Goal: Use online tool/utility: Utilize a website feature to perform a specific function

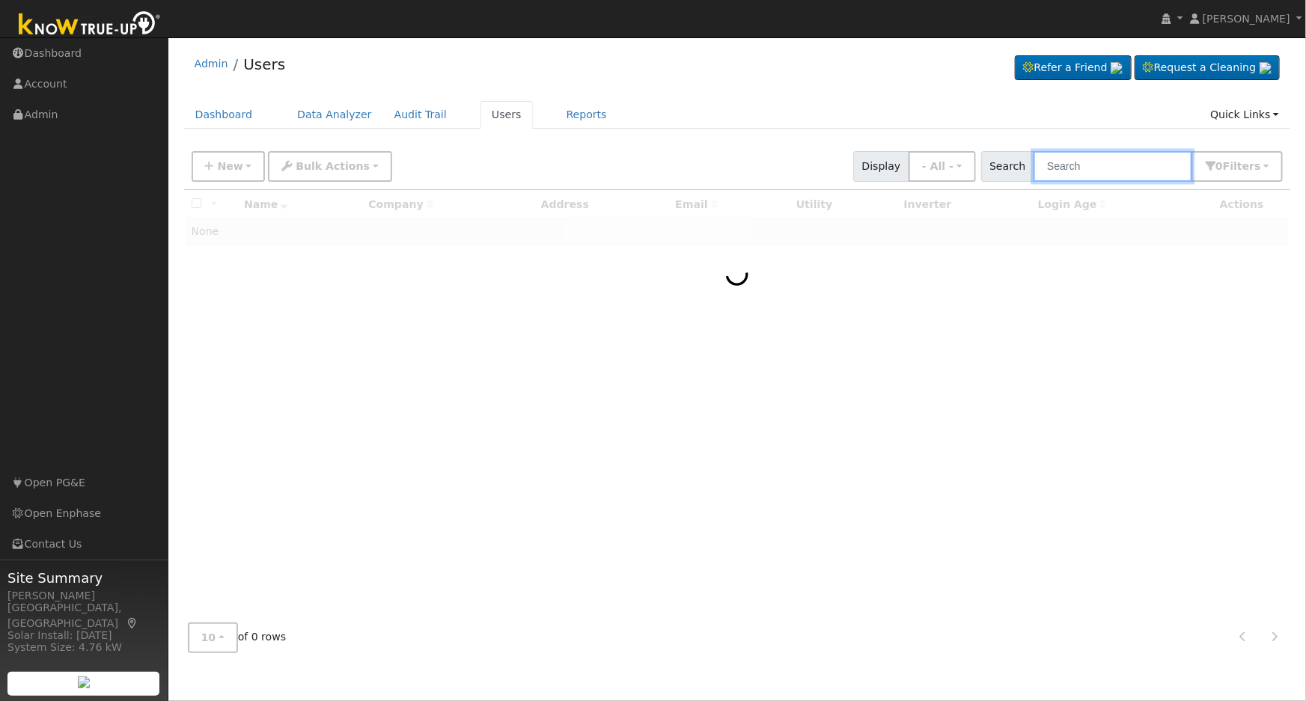
click at [1090, 171] on input "text" at bounding box center [1112, 166] width 159 height 31
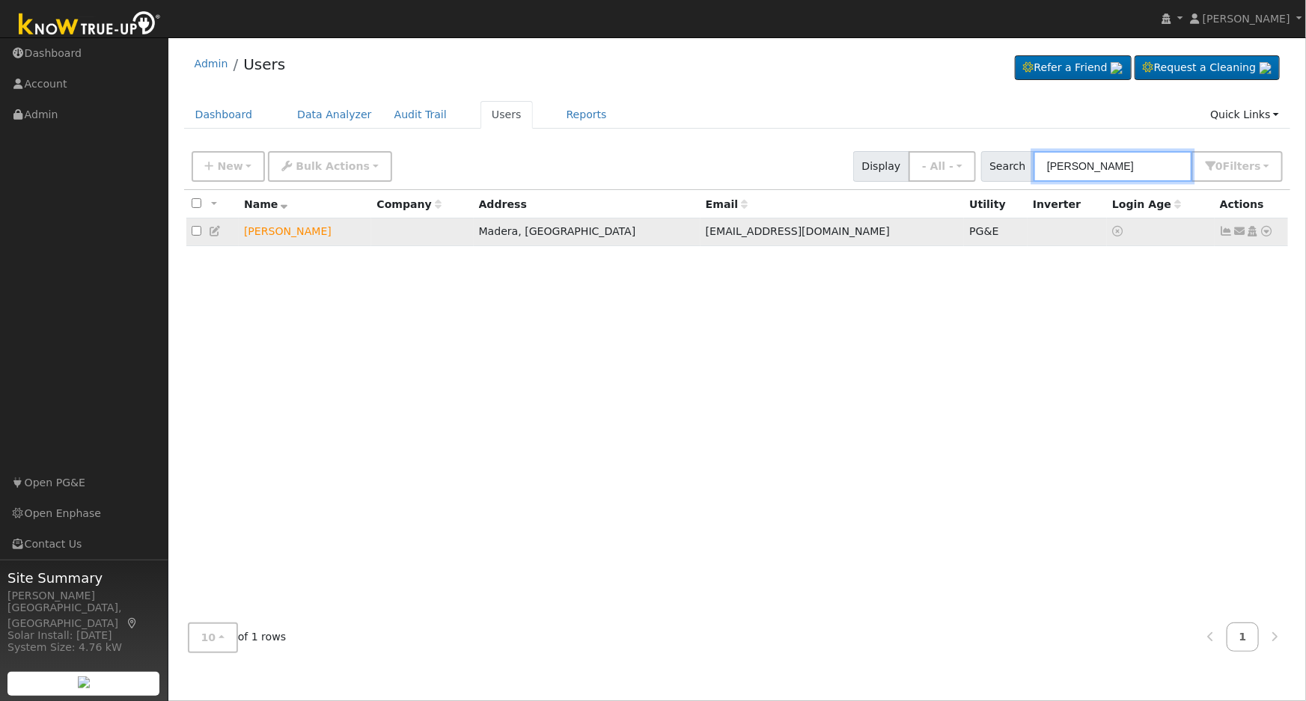
type input "binger"
click at [1271, 233] on icon at bounding box center [1266, 231] width 13 height 10
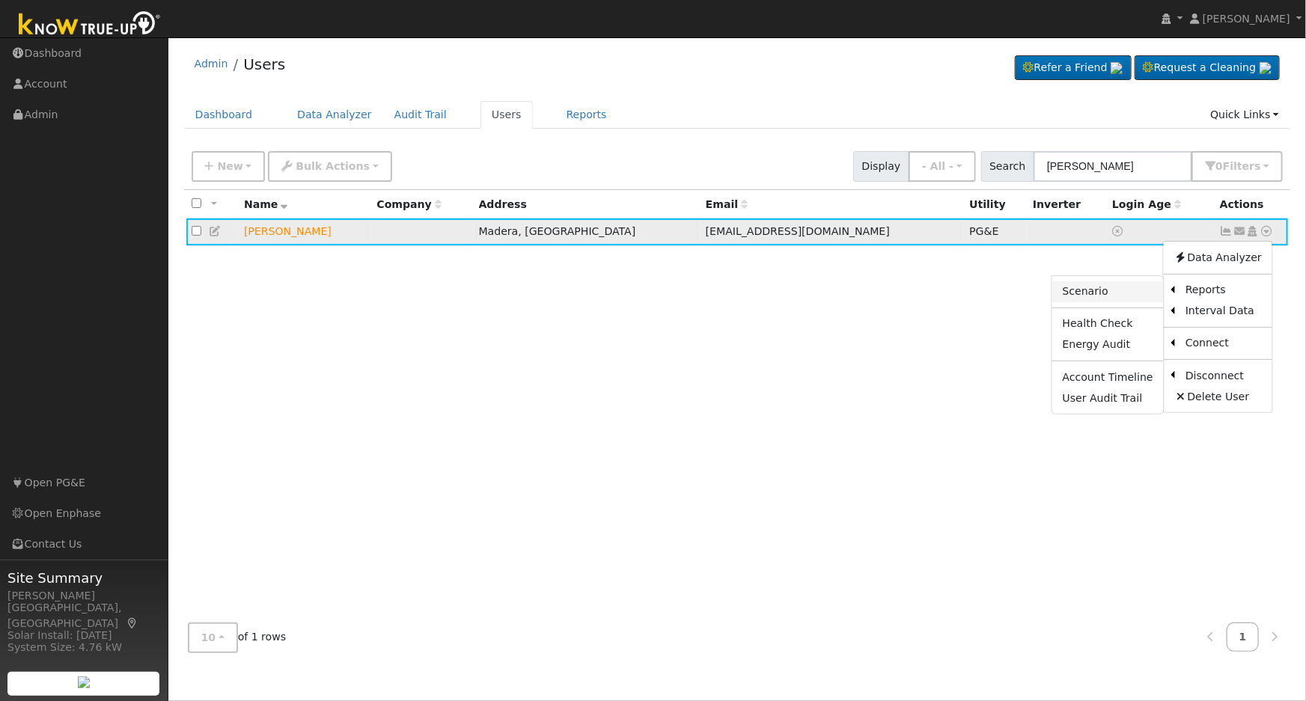
click at [1116, 291] on link "Scenario" at bounding box center [1108, 291] width 112 height 21
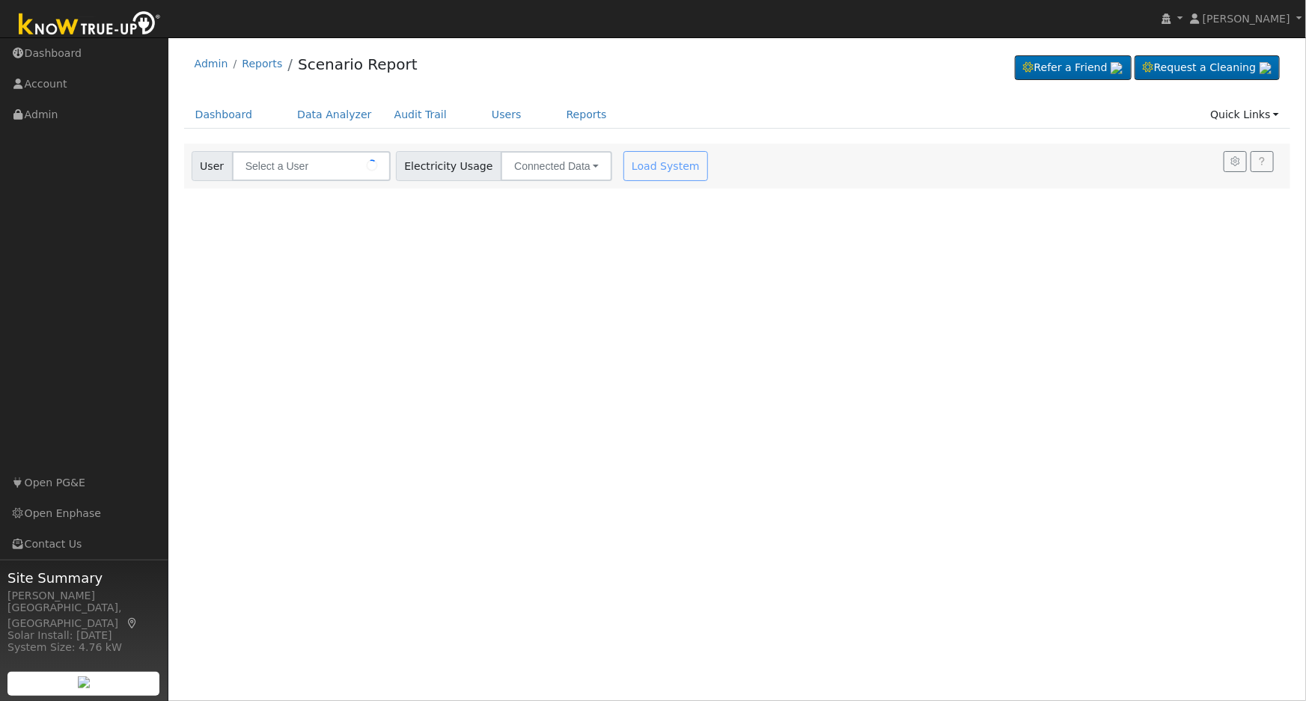
type input "[PERSON_NAME]"
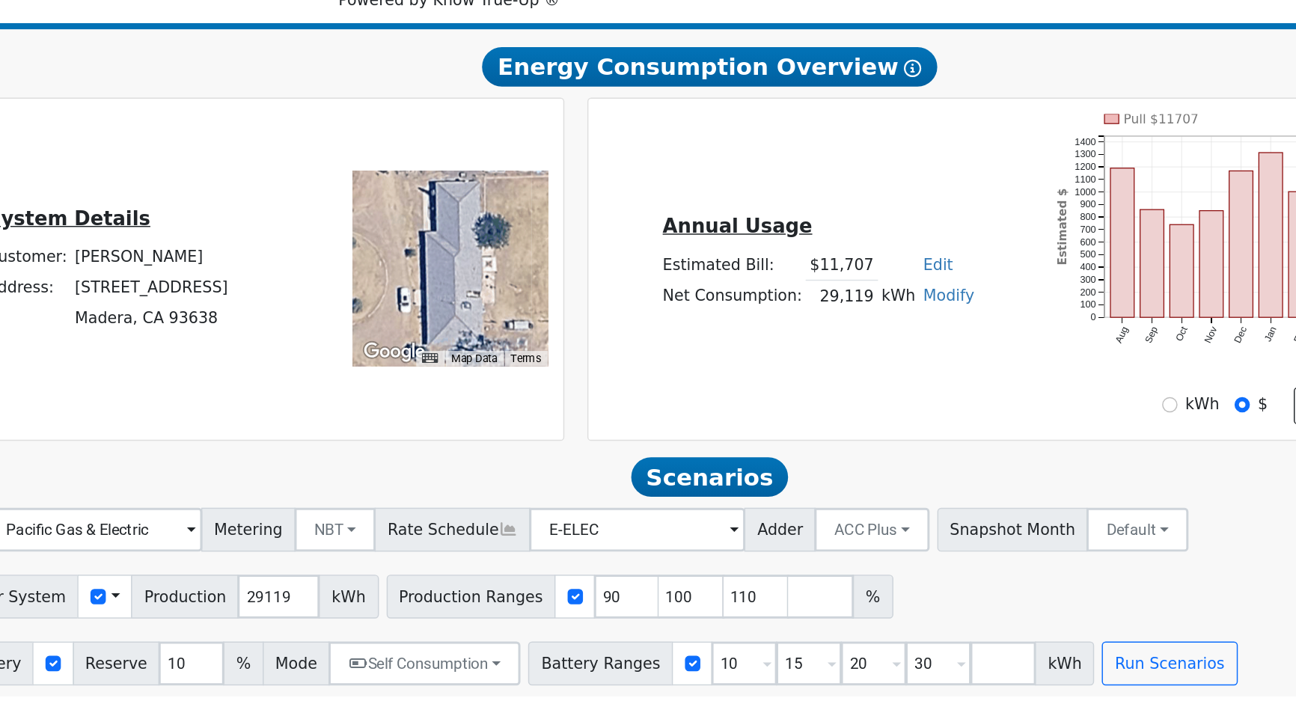
scroll to position [61, 0]
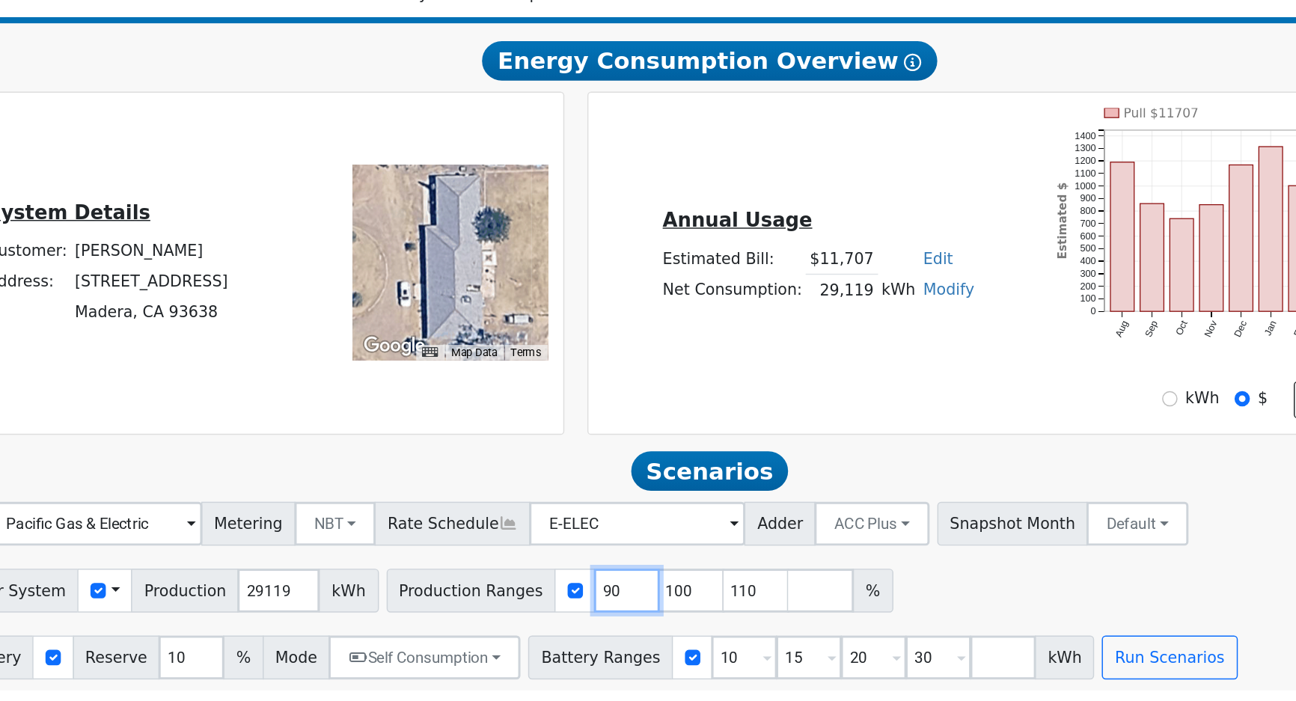
click at [653, 625] on input "90" at bounding box center [675, 626] width 45 height 30
type input "100"
type input "110"
click at [653, 625] on input "100" at bounding box center [675, 626] width 45 height 30
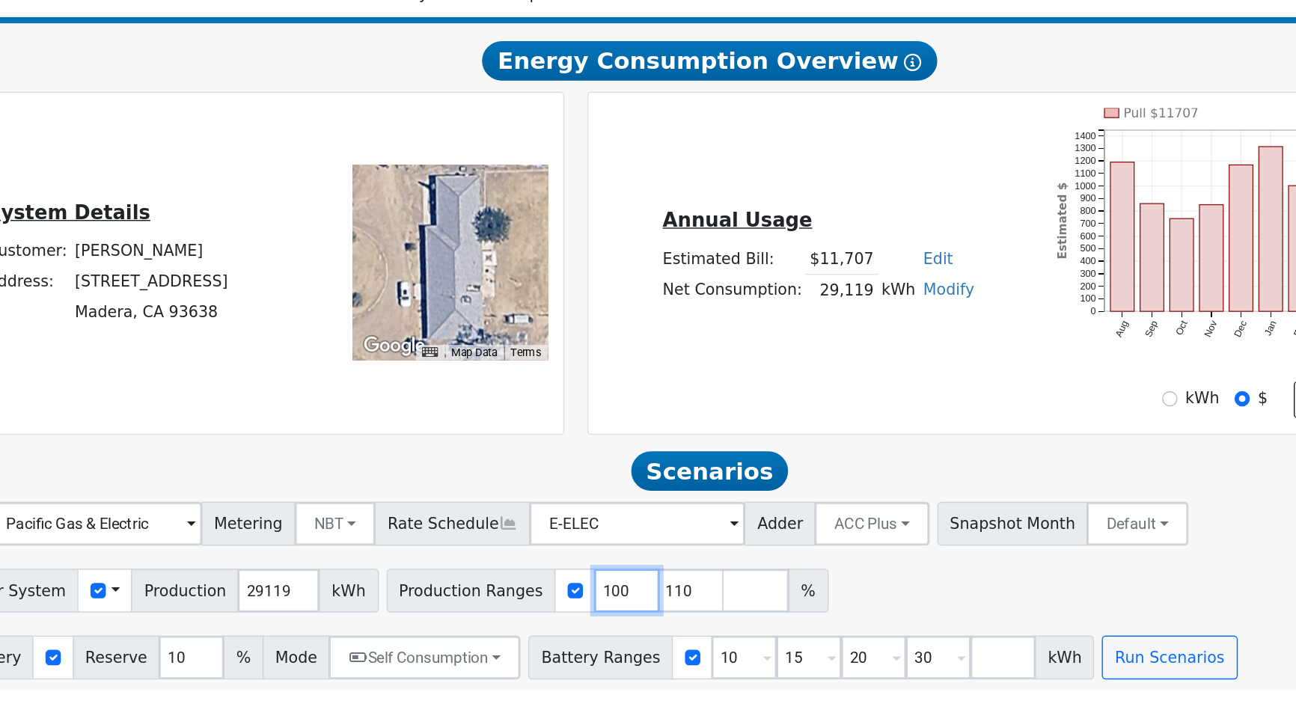
click at [653, 625] on input "100" at bounding box center [675, 626] width 45 height 30
type input "110"
click at [653, 625] on input "110" at bounding box center [675, 626] width 45 height 30
click at [653, 625] on input "number" at bounding box center [675, 626] width 45 height 30
type input "101"
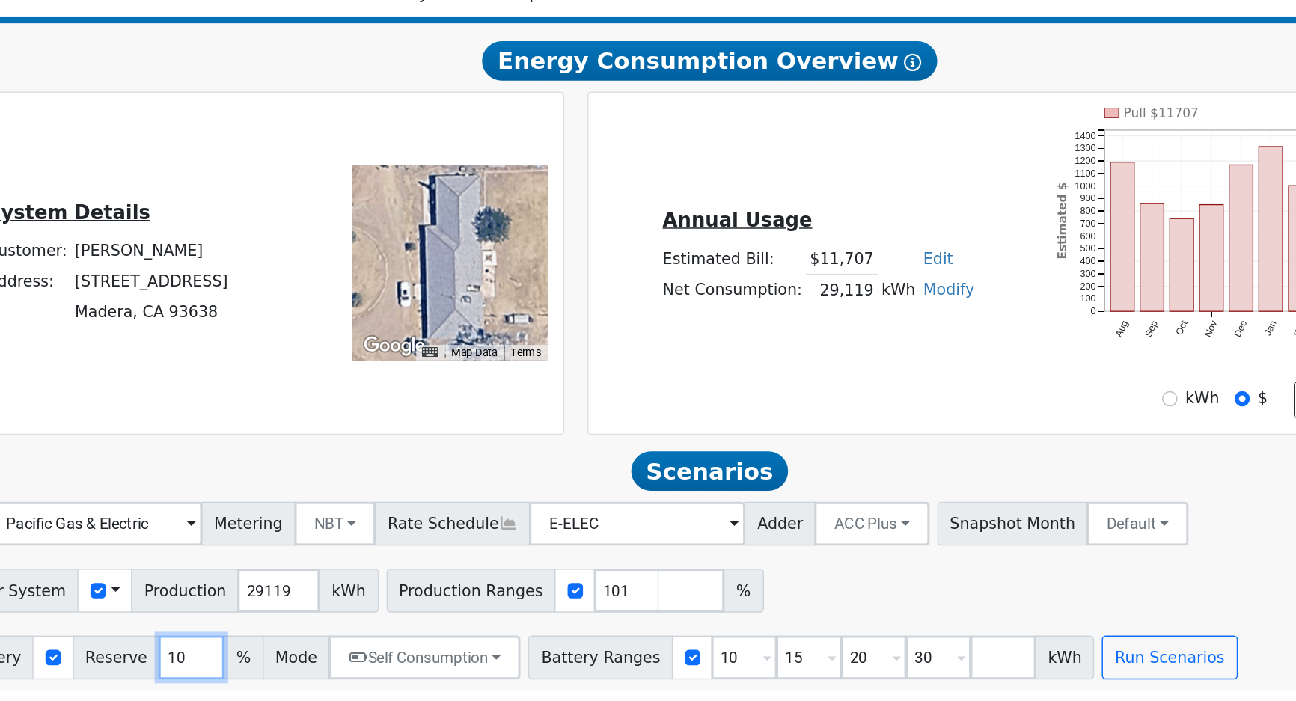
click at [356, 673] on input "10" at bounding box center [378, 671] width 45 height 30
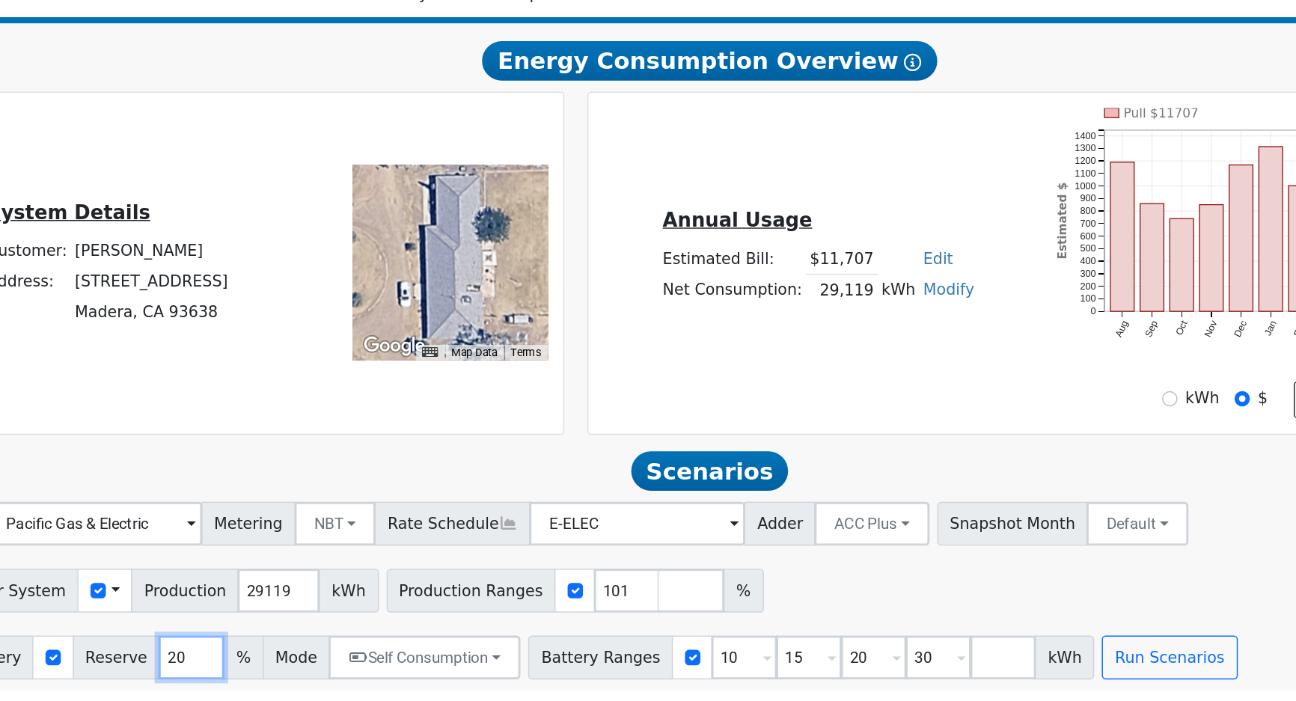
type input "20"
click at [733, 675] on input "10" at bounding box center [755, 671] width 45 height 30
type input "15"
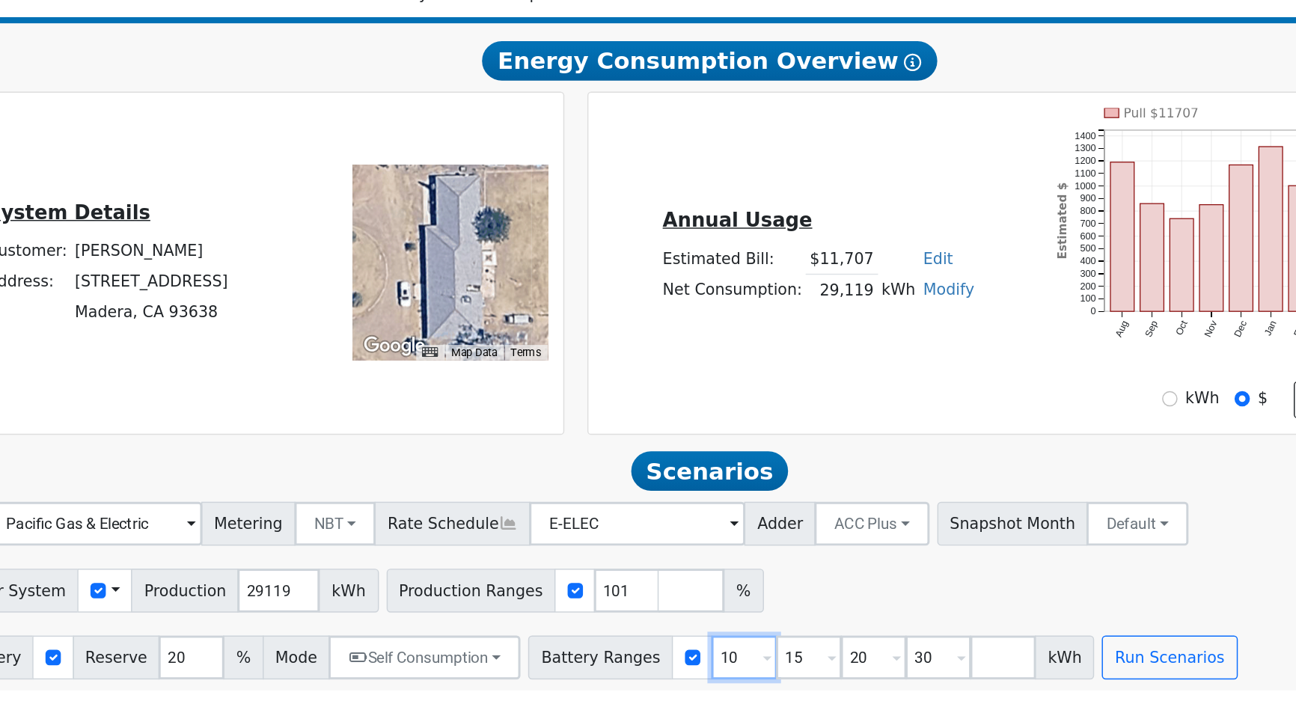
type input "20"
type input "30"
click at [733, 675] on input "15" at bounding box center [755, 671] width 45 height 30
type input "20"
type input "30"
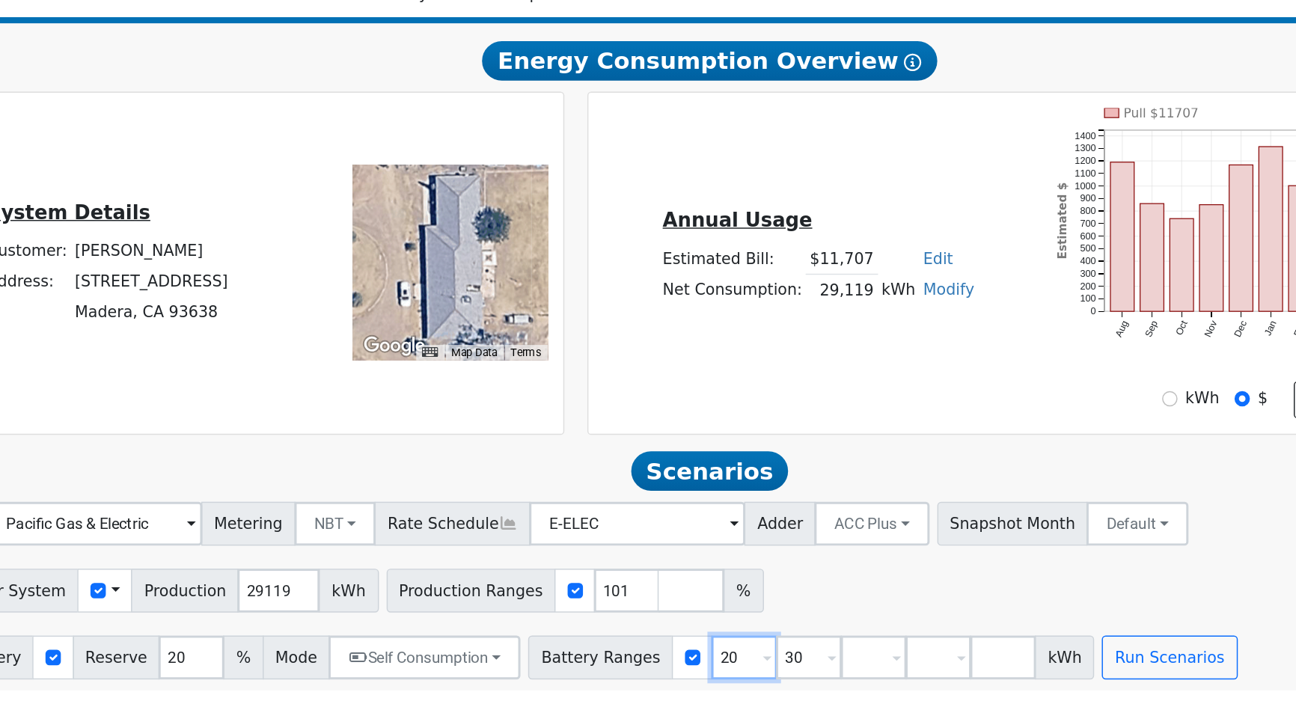
click at [733, 675] on input "20" at bounding box center [755, 671] width 45 height 30
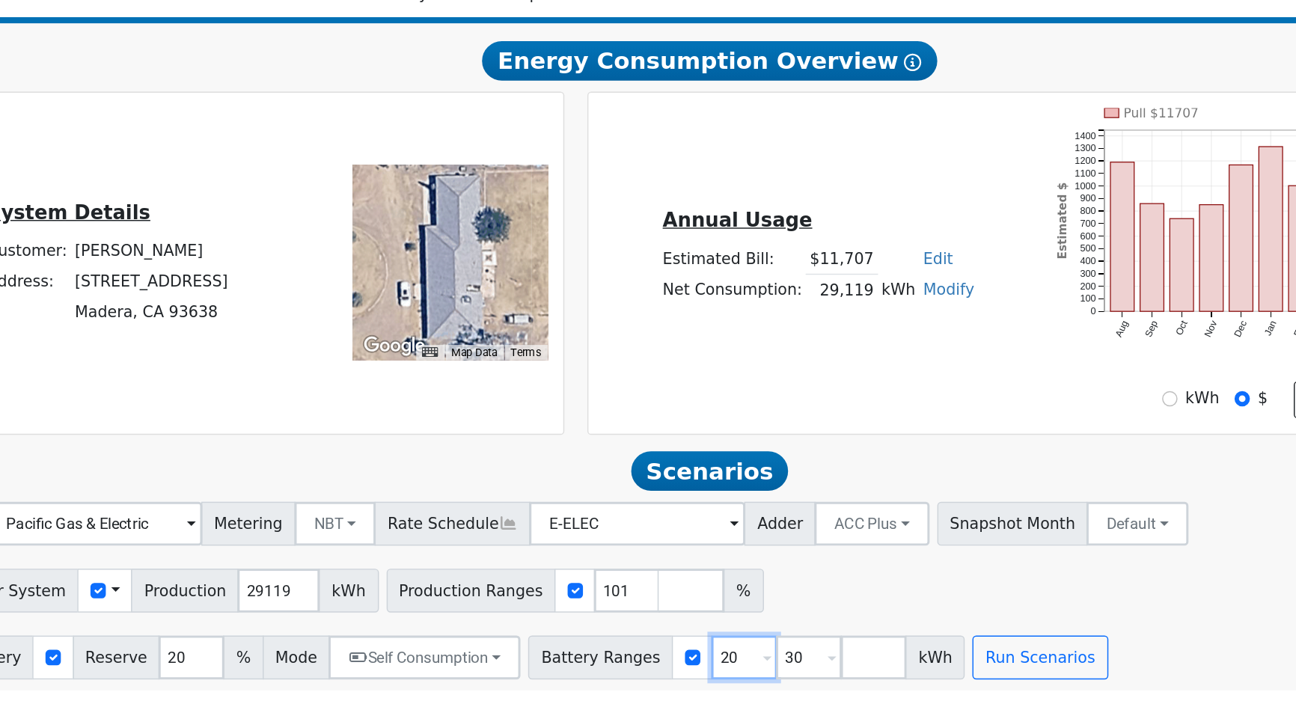
click at [733, 675] on input "20" at bounding box center [755, 671] width 45 height 30
type input "30"
click at [733, 675] on input "30" at bounding box center [755, 671] width 45 height 30
click at [733, 675] on input "number" at bounding box center [755, 671] width 45 height 30
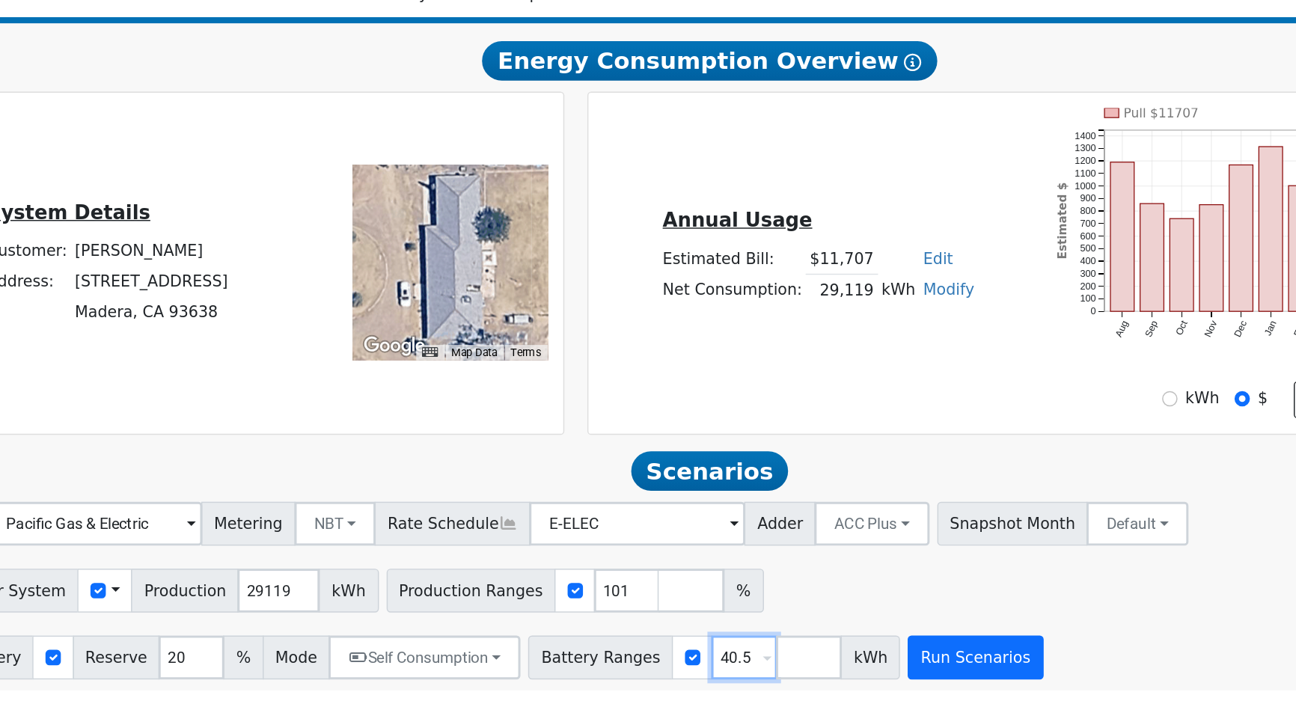
type input "40.5"
click at [894, 670] on button "Run Scenarios" at bounding box center [913, 671] width 92 height 30
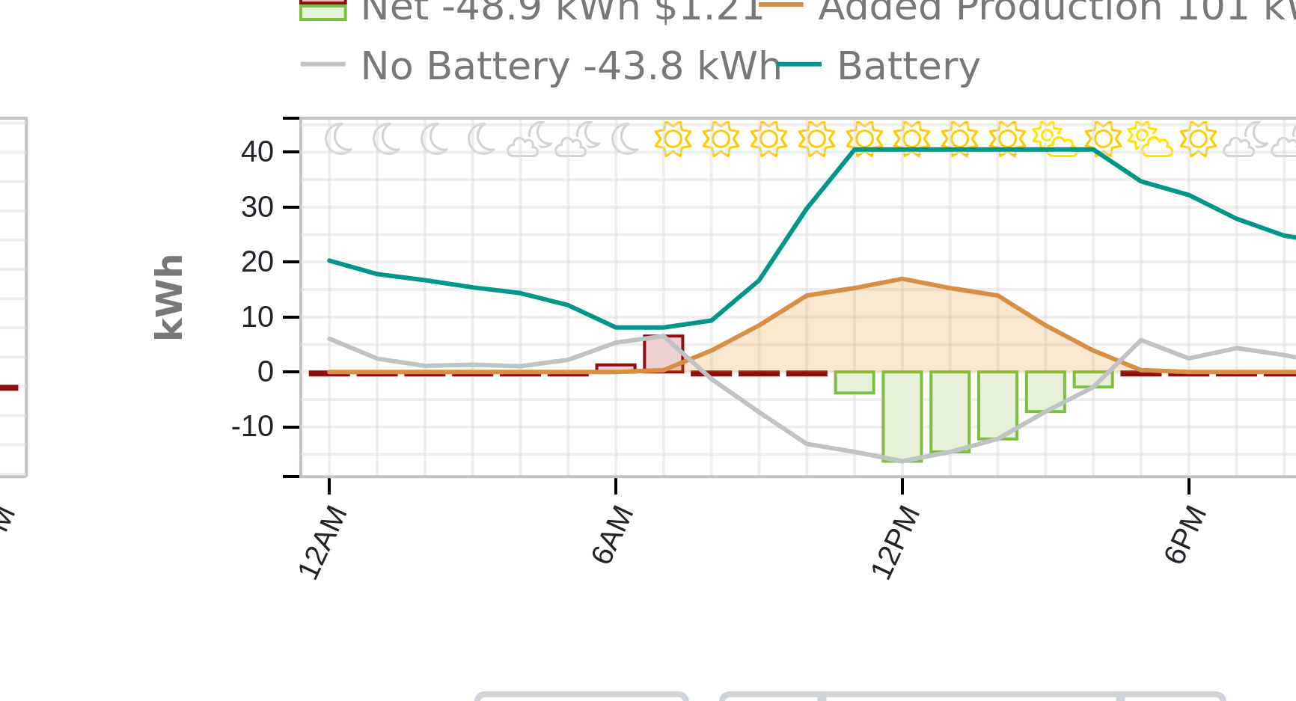
scroll to position [775, 0]
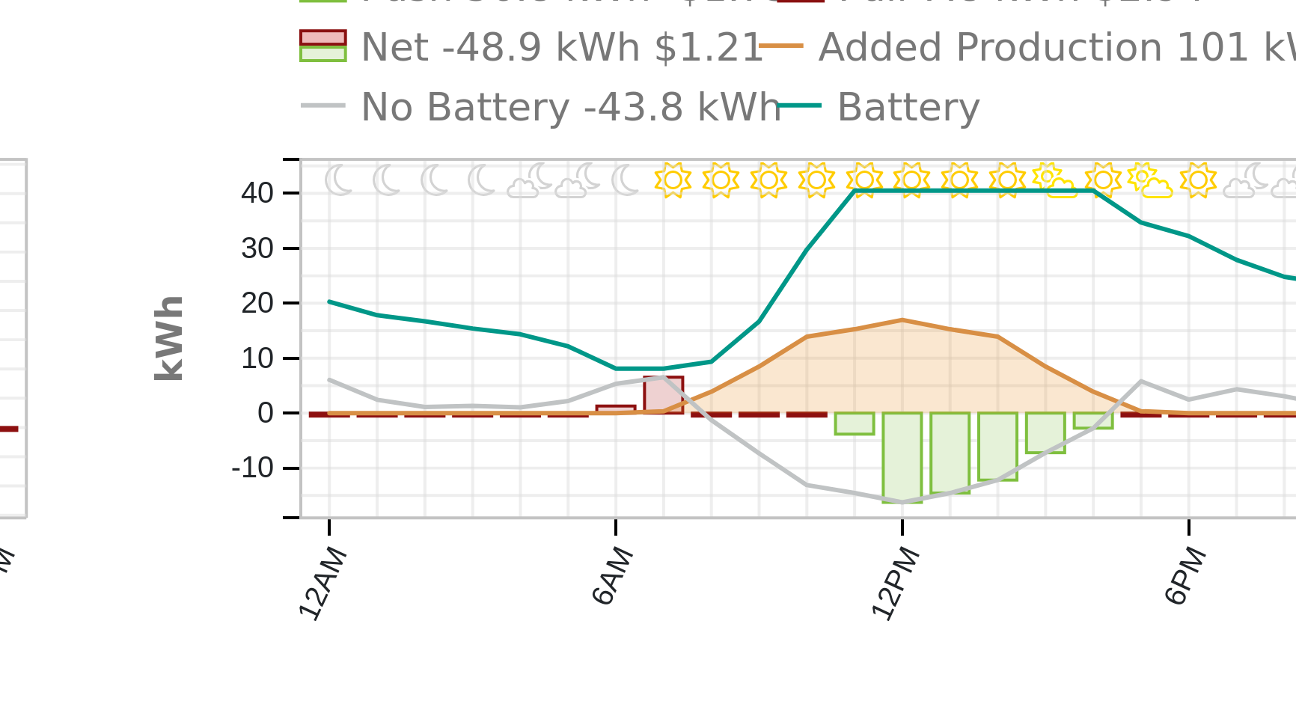
click at [635, 177] on text "No Battery -43.8 kWh" at bounding box center [667, 171] width 106 height 11
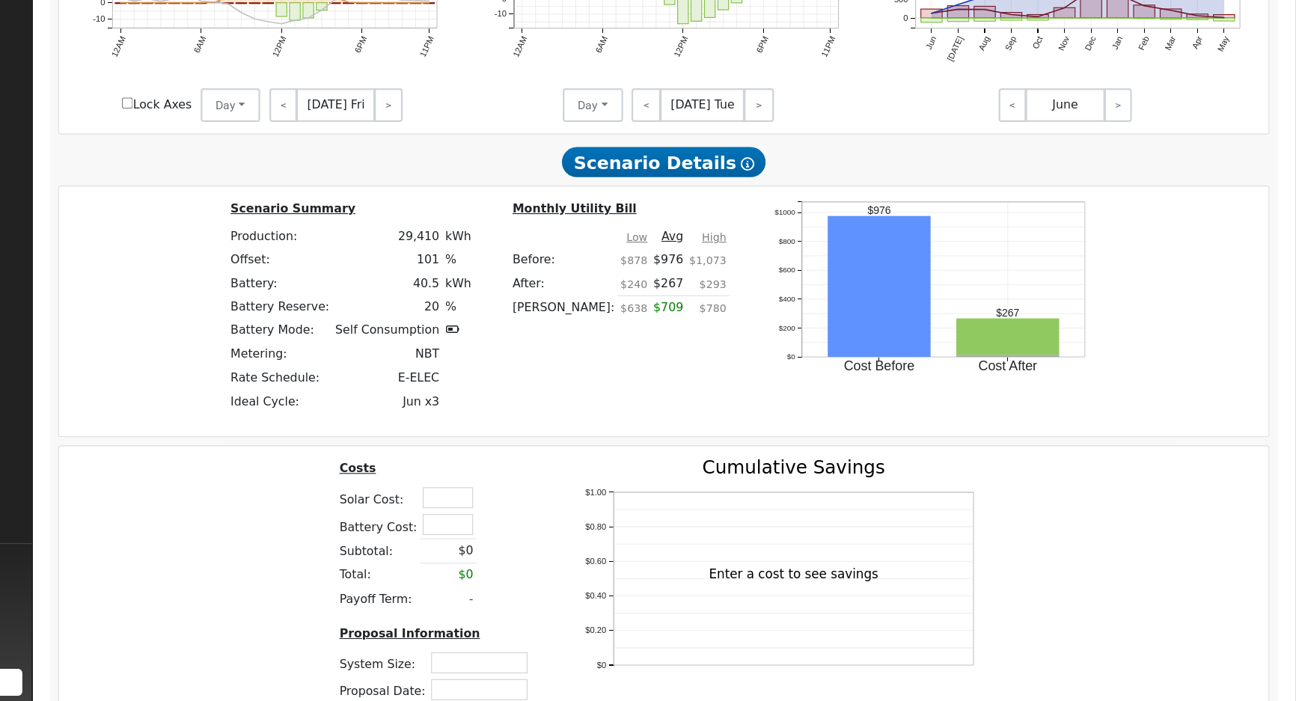
scroll to position [951, 0]
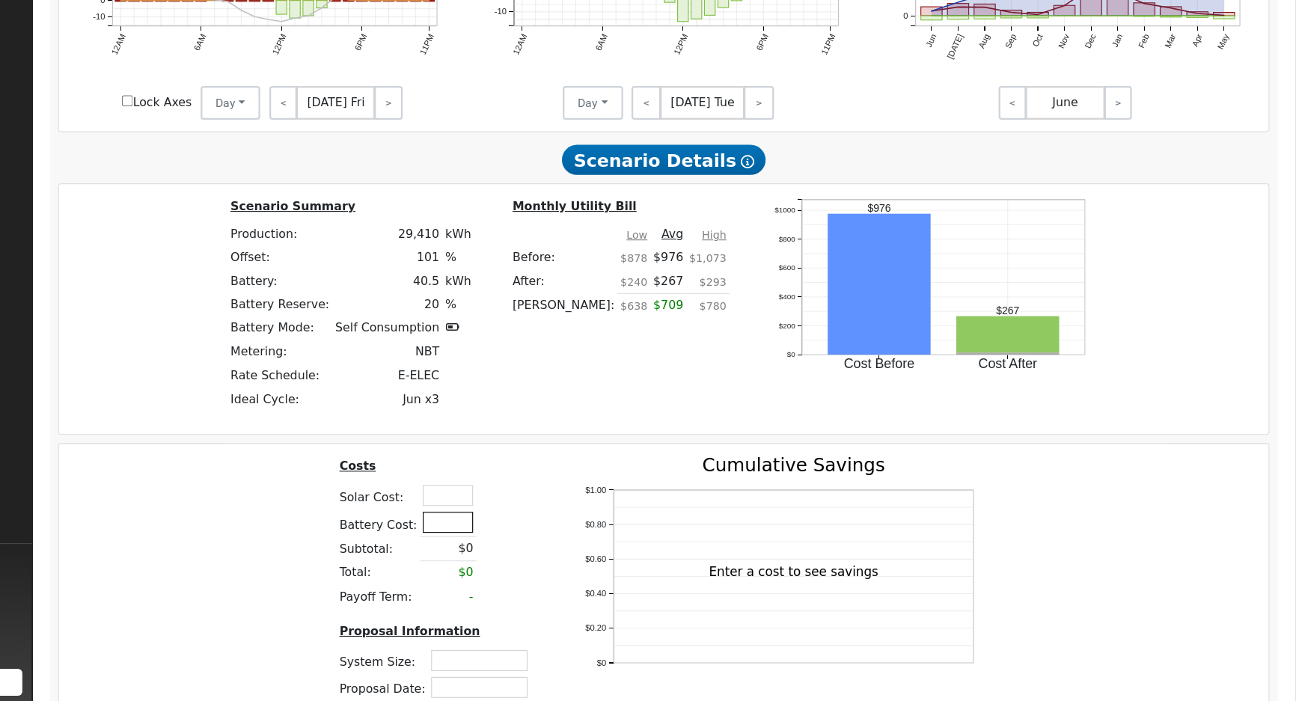
click at [518, 544] on input "text" at bounding box center [539, 541] width 45 height 19
type input "$39,000"
click at [575, 513] on td at bounding box center [578, 518] width 27 height 24
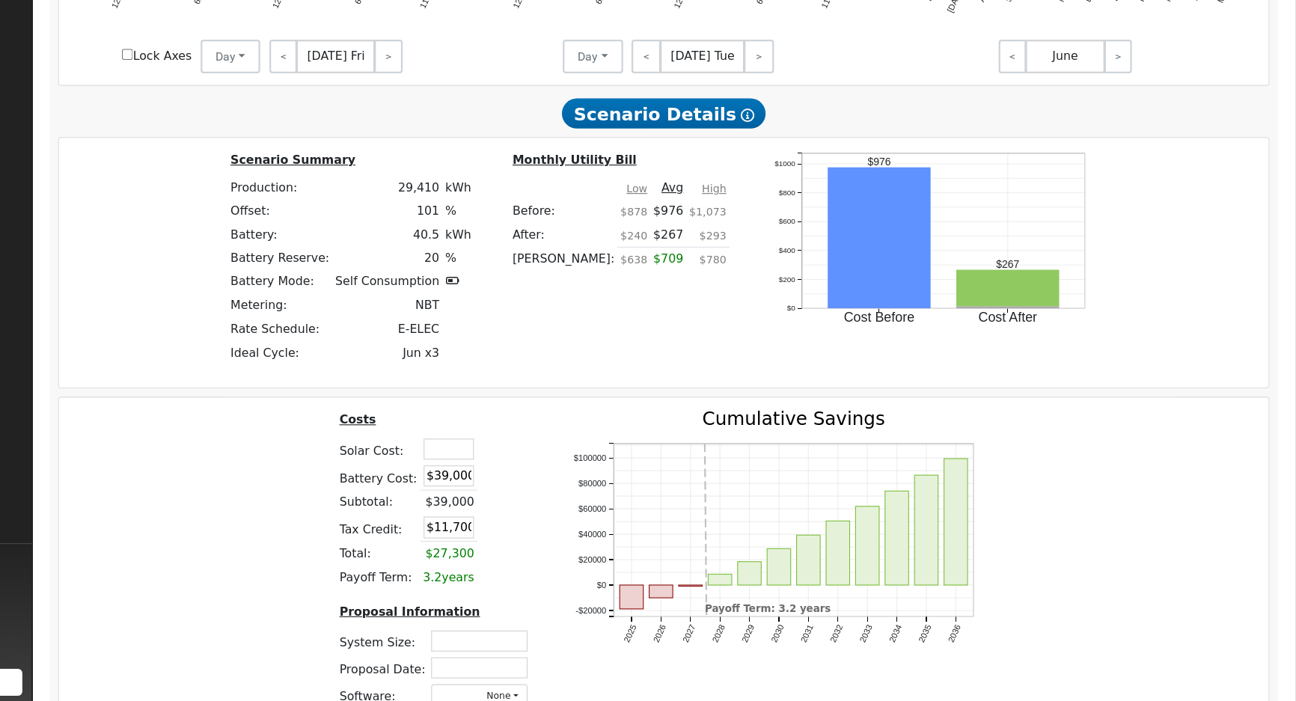
scroll to position [1012, 0]
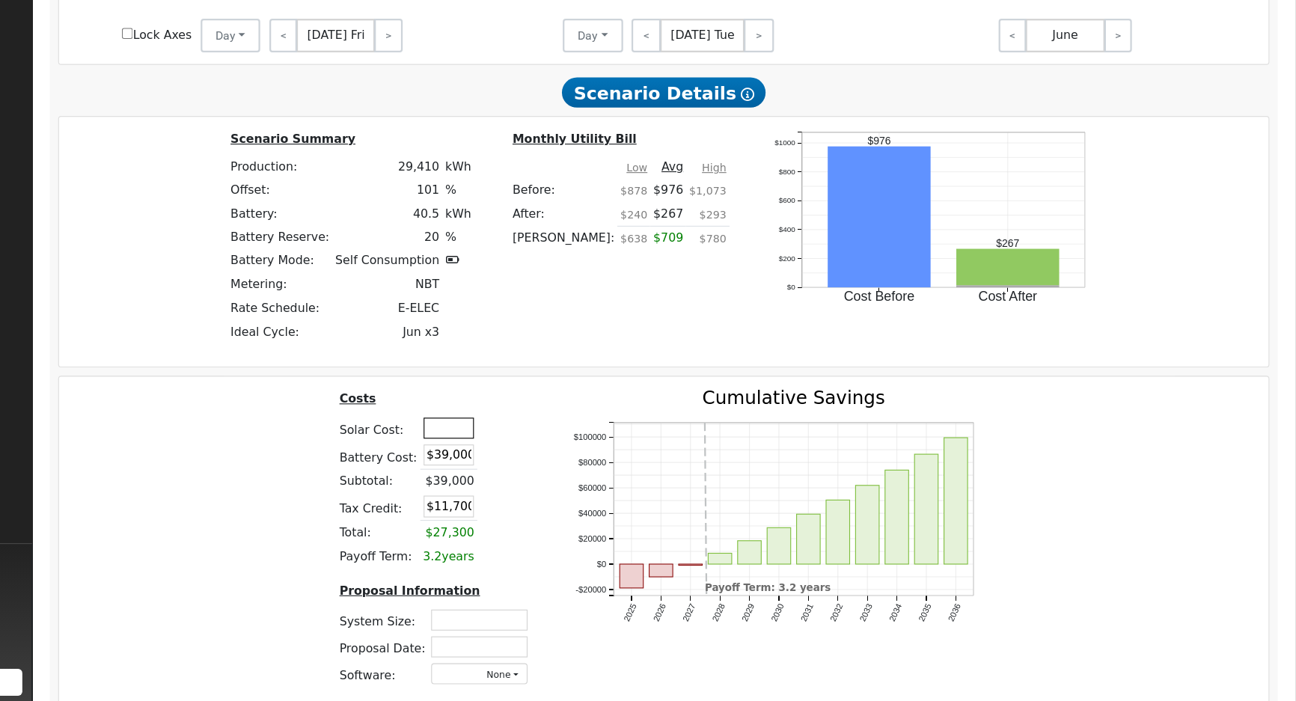
click at [546, 461] on input "text" at bounding box center [540, 457] width 45 height 19
type input "$59,500"
type input "$29,550"
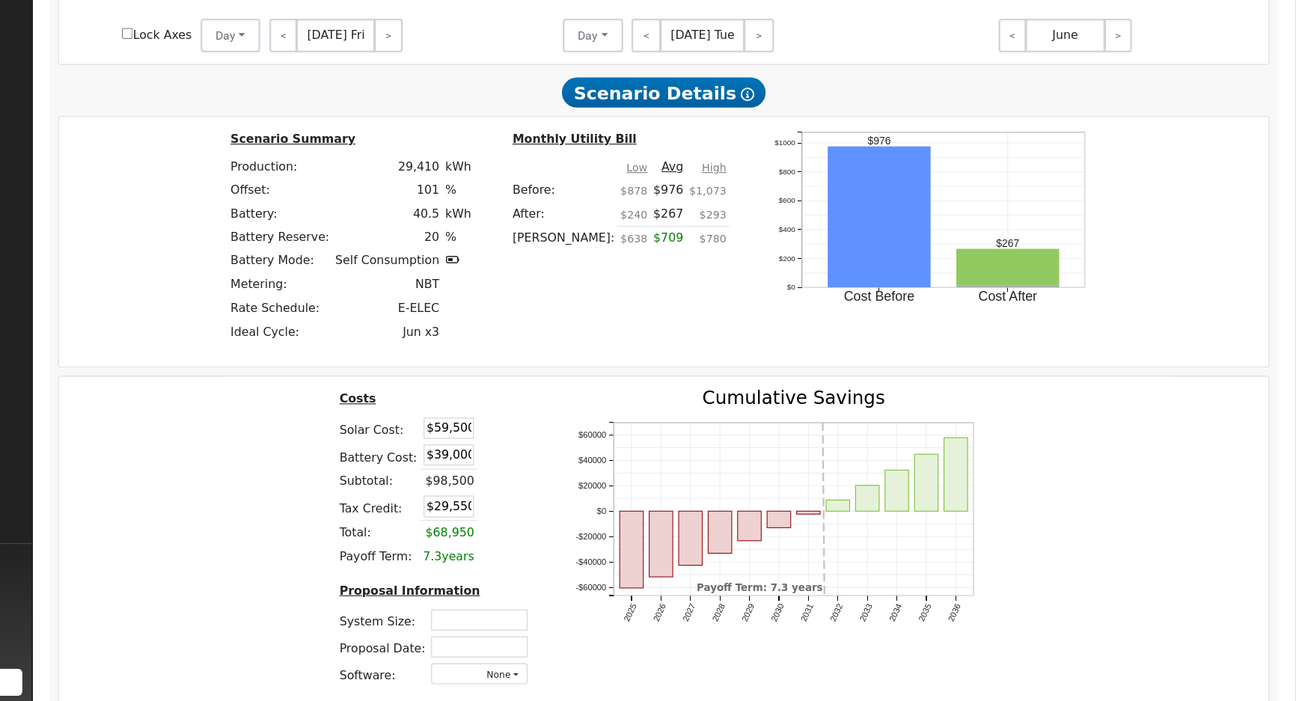
click at [1092, 487] on div "Costs Solar Cost: $59,500 Battery Cost: $39,000 Subtotal: $98,500 Tax Credit: $…" at bounding box center [732, 560] width 1091 height 277
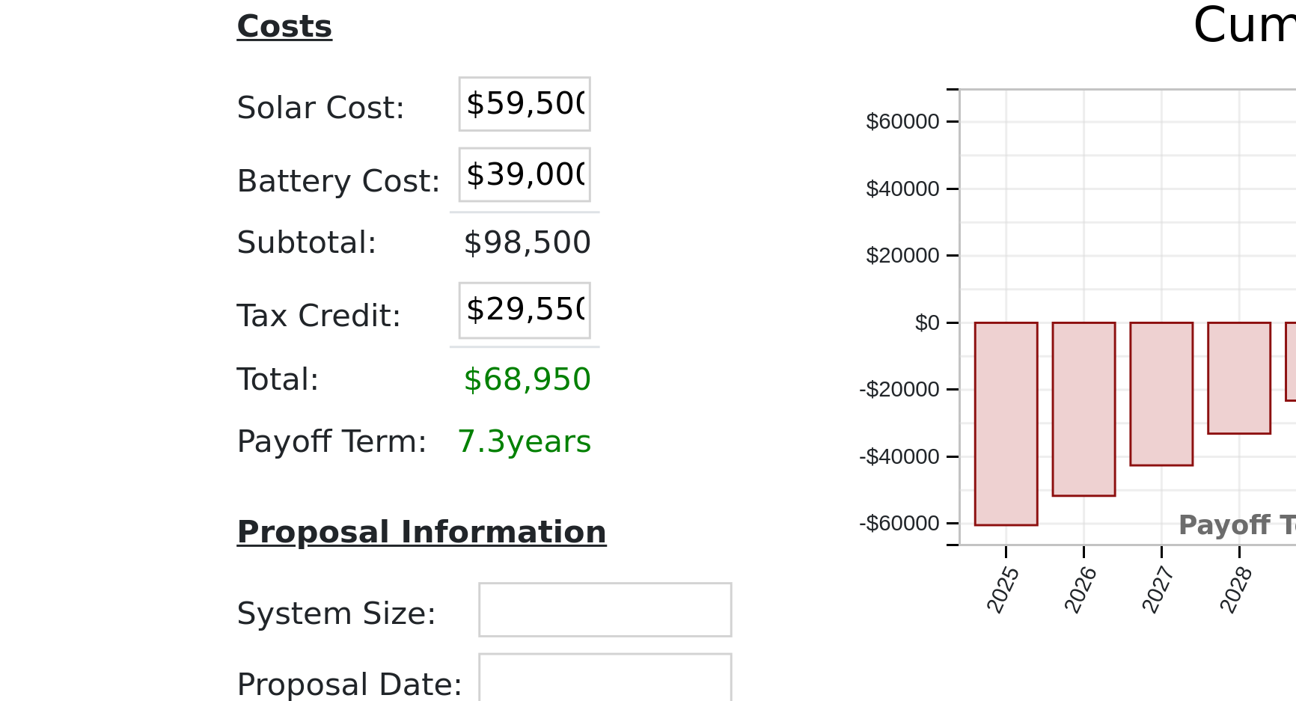
scroll to position [1084, 0]
click at [573, 412] on td at bounding box center [579, 409] width 26 height 25
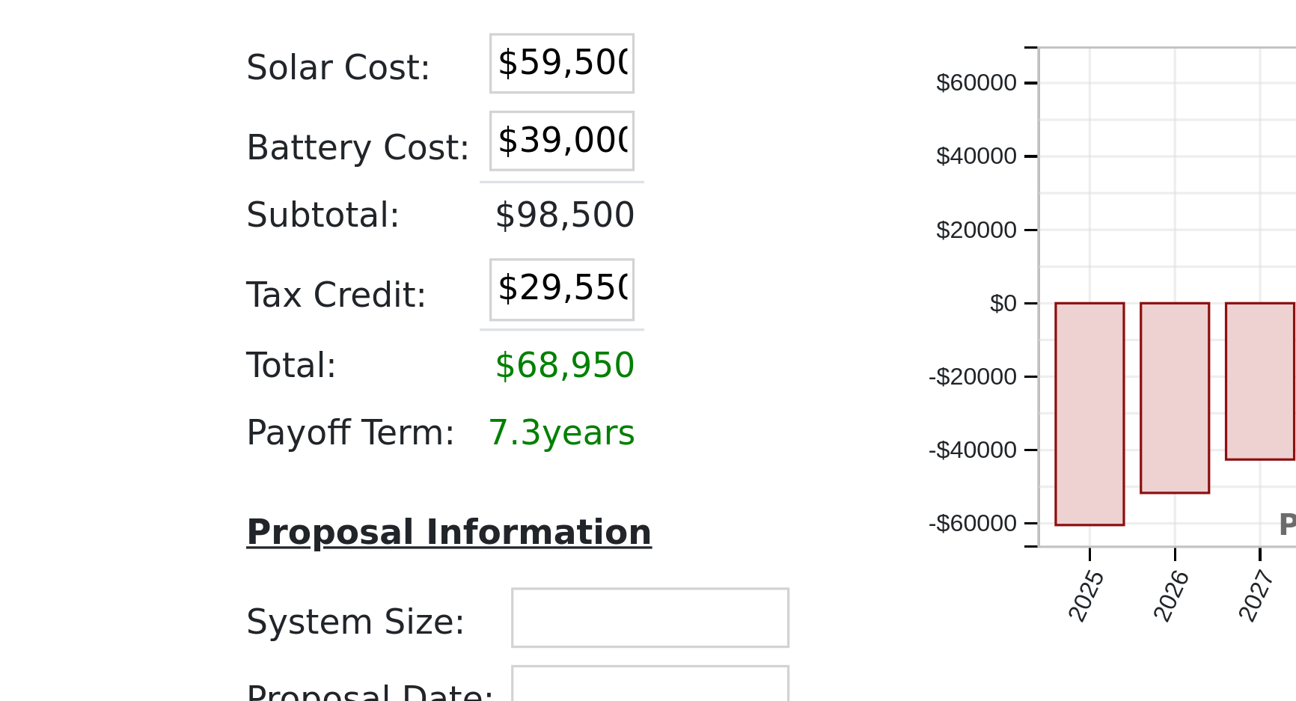
scroll to position [1084, 0]
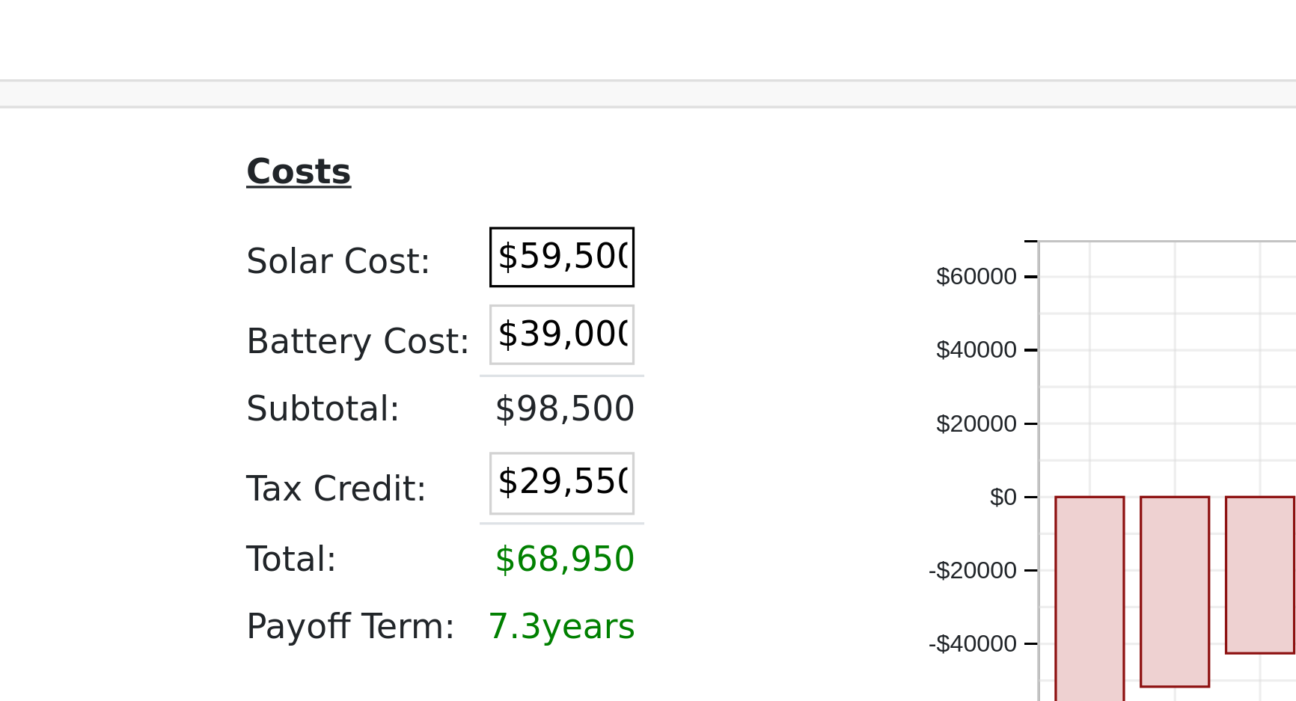
click at [532, 391] on input "$59,500" at bounding box center [540, 385] width 45 height 19
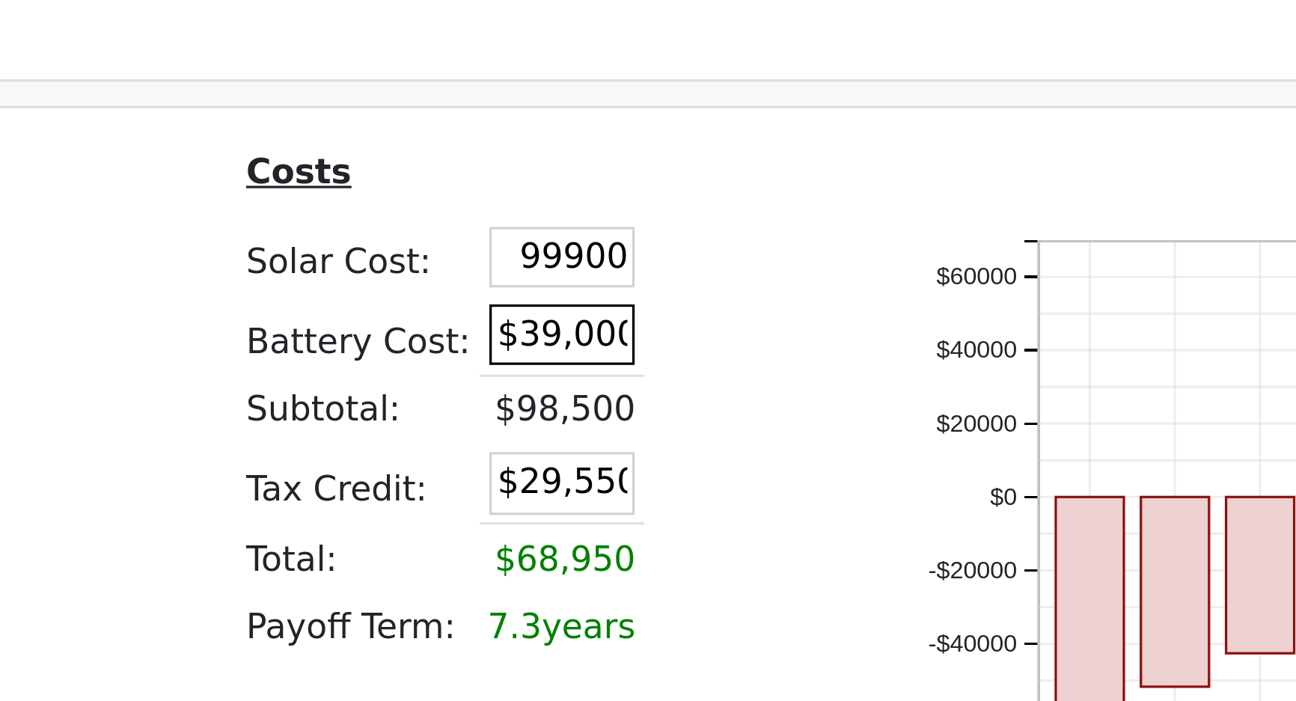
type input "$99,900"
type input "$41,670"
click at [539, 410] on input "$39,000" at bounding box center [540, 409] width 45 height 19
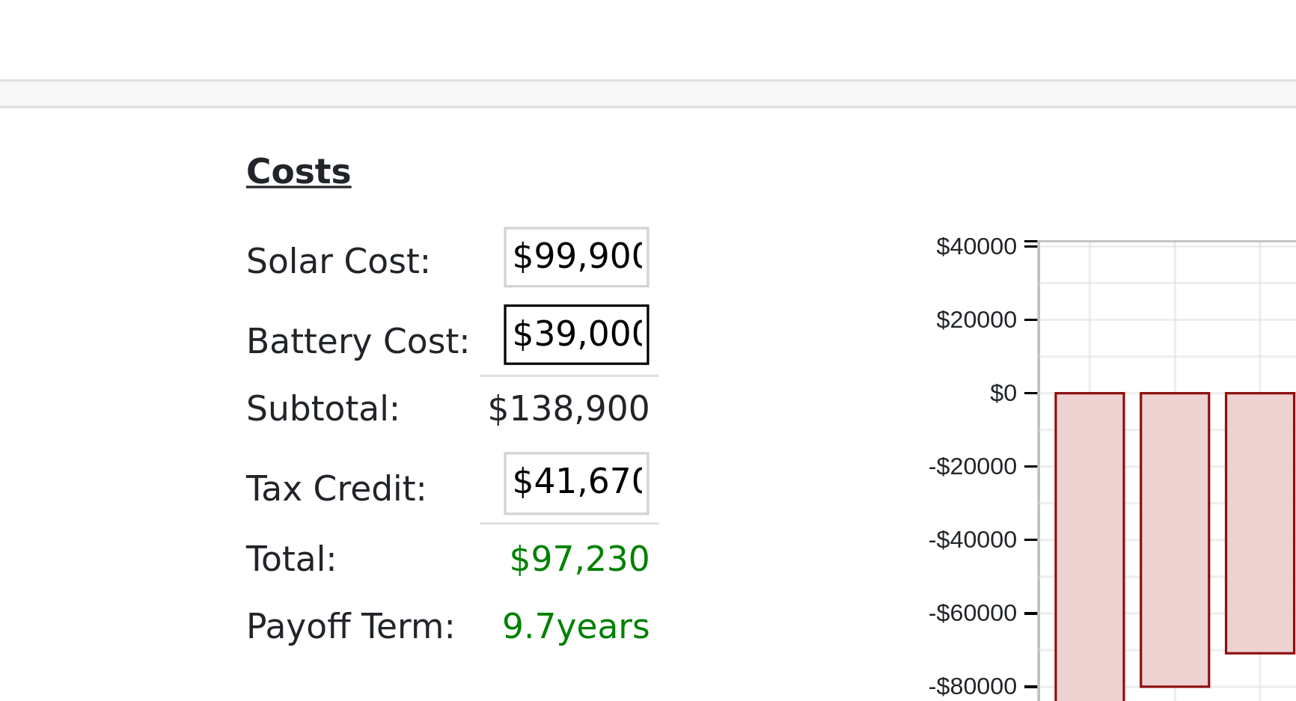
click at [539, 410] on input "$39,000" at bounding box center [544, 409] width 45 height 19
type input "$29,970"
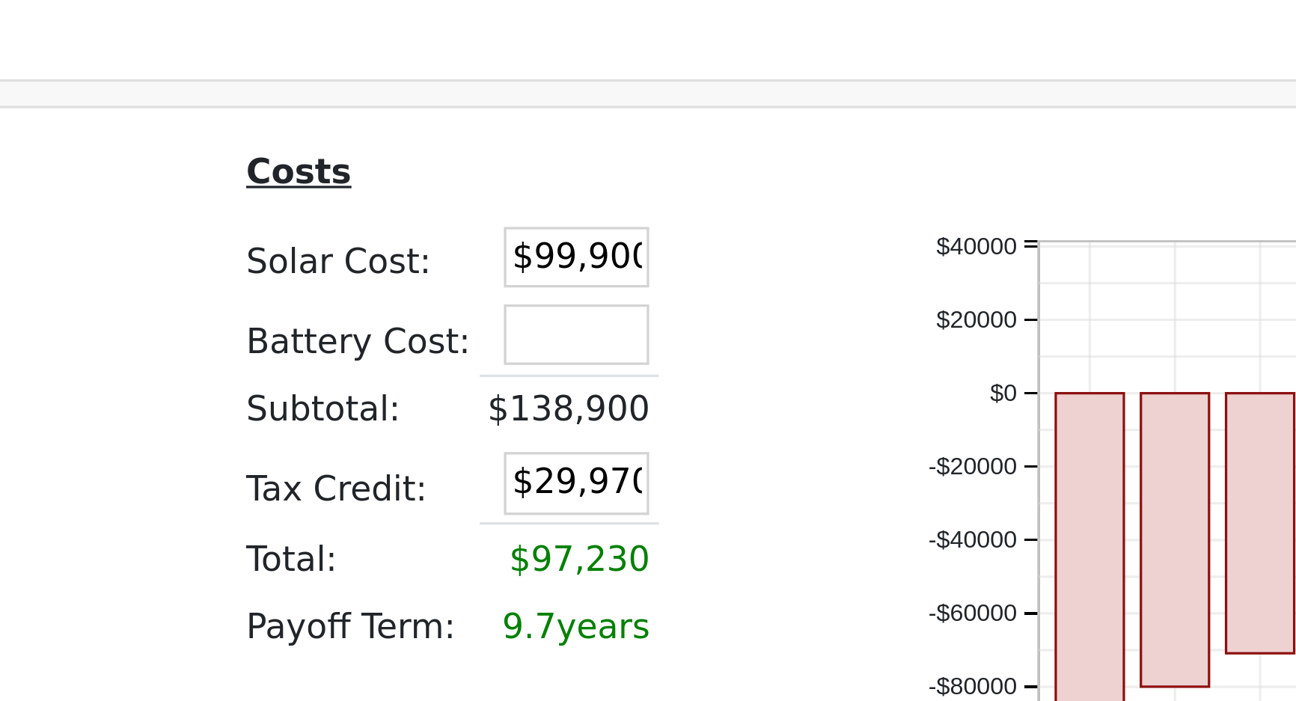
click at [581, 412] on td at bounding box center [582, 409] width 24 height 25
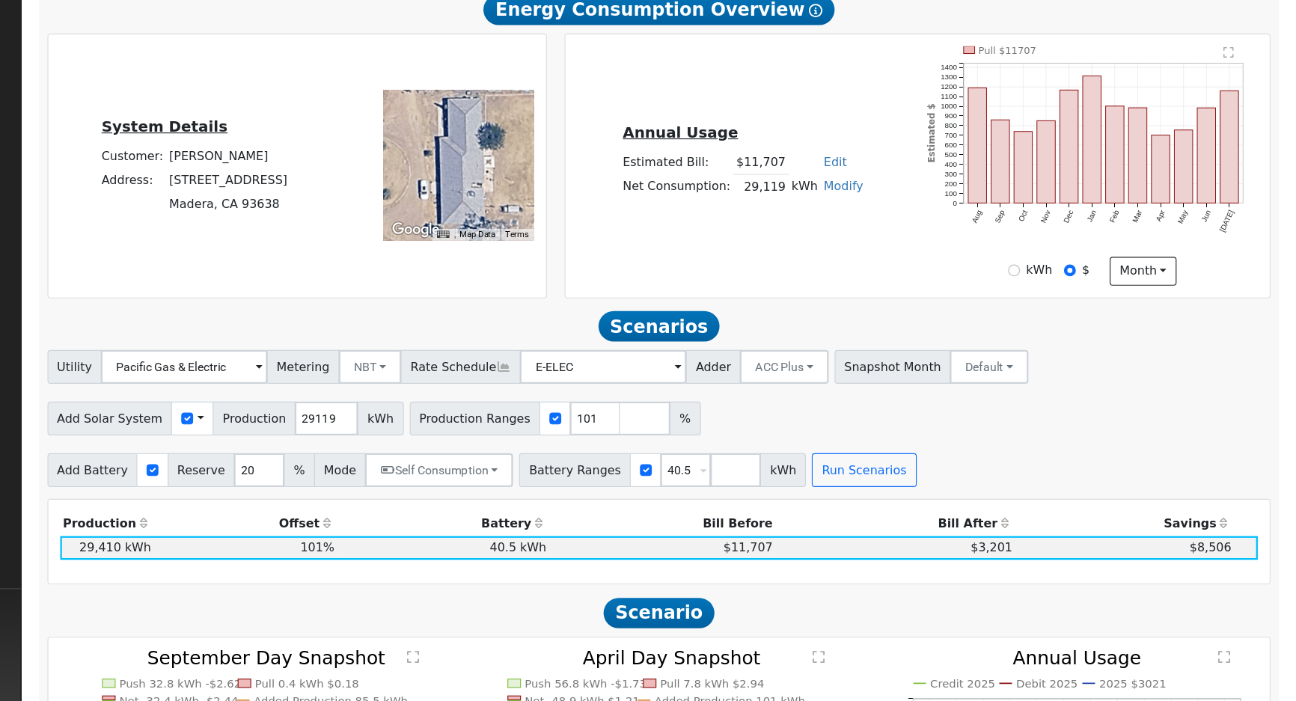
scroll to position [272, 0]
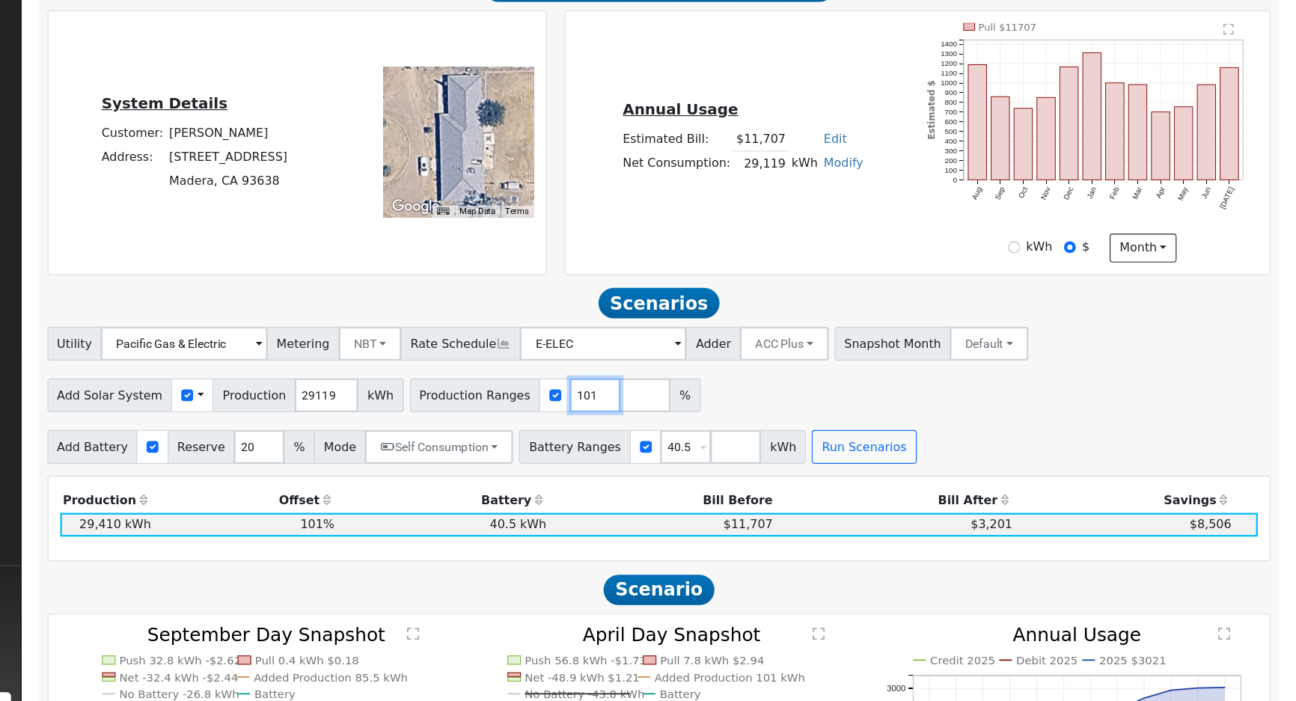
click at [653, 409] on input "101" at bounding box center [675, 409] width 45 height 30
type input "105"
click at [733, 462] on input "40.5" at bounding box center [755, 455] width 45 height 30
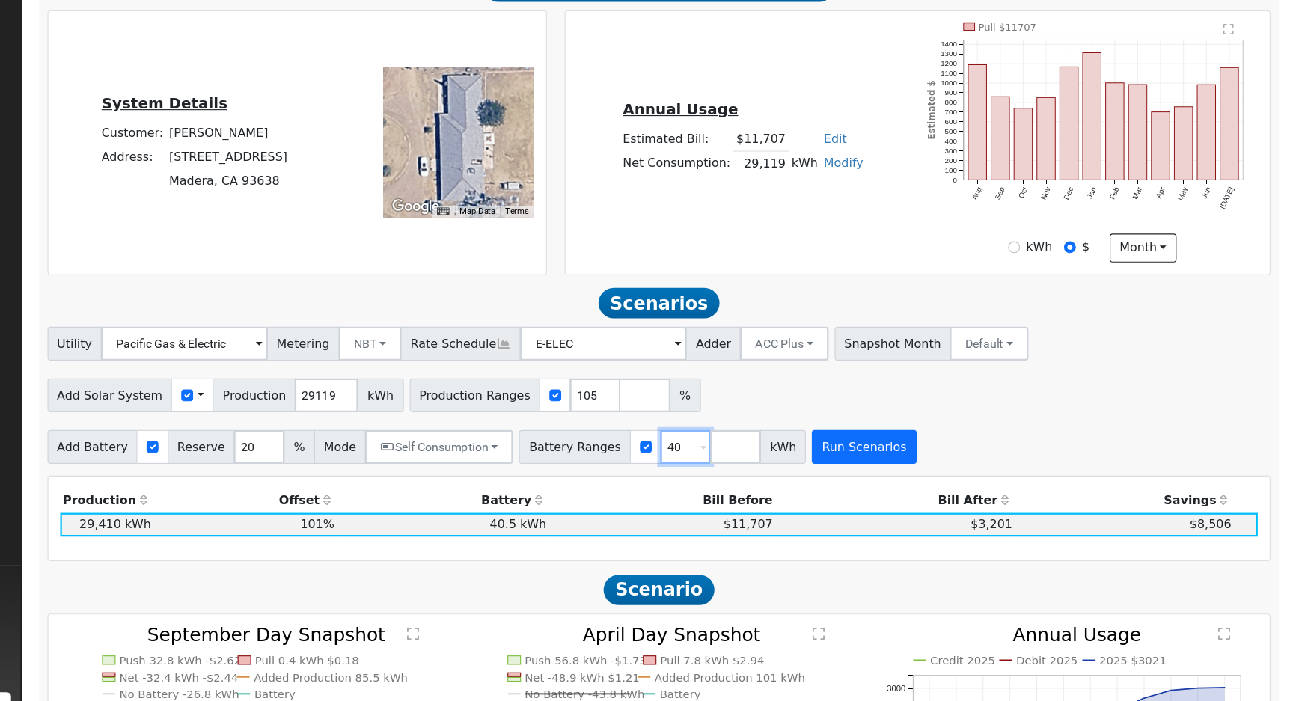
type input "40"
click at [898, 455] on button "Run Scenarios" at bounding box center [913, 455] width 92 height 30
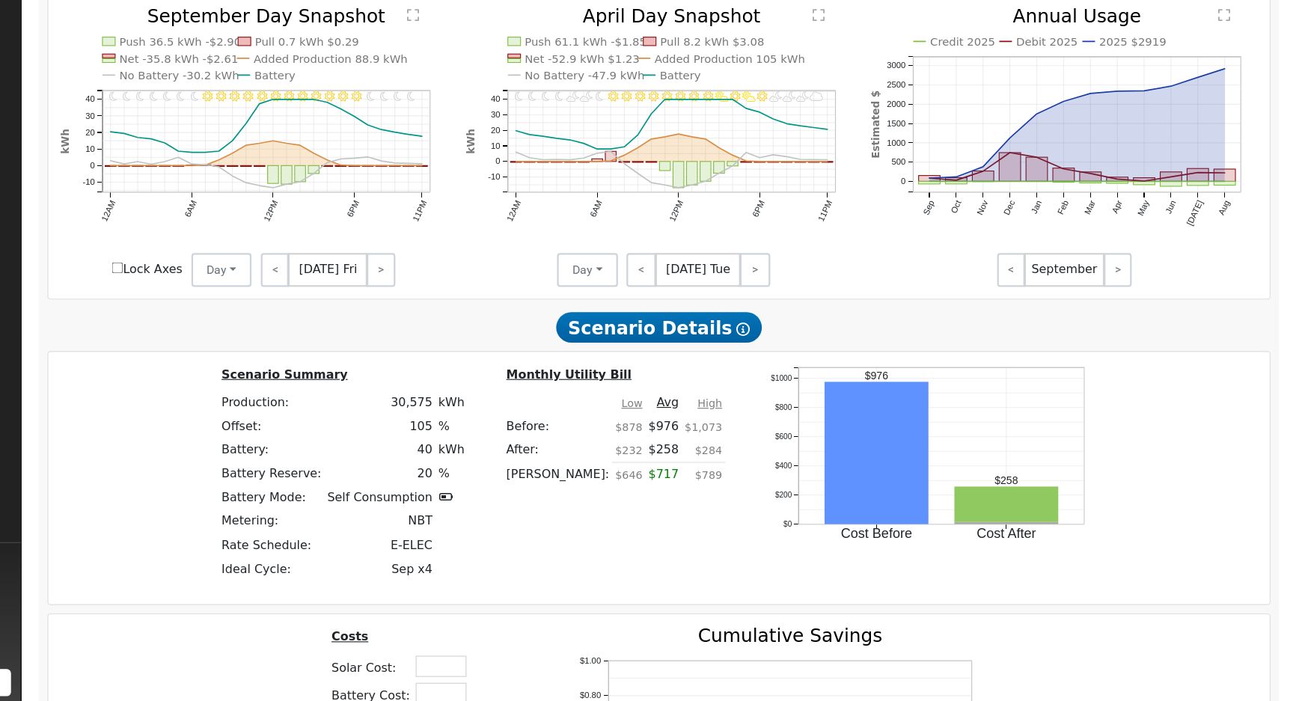
scroll to position [907, 0]
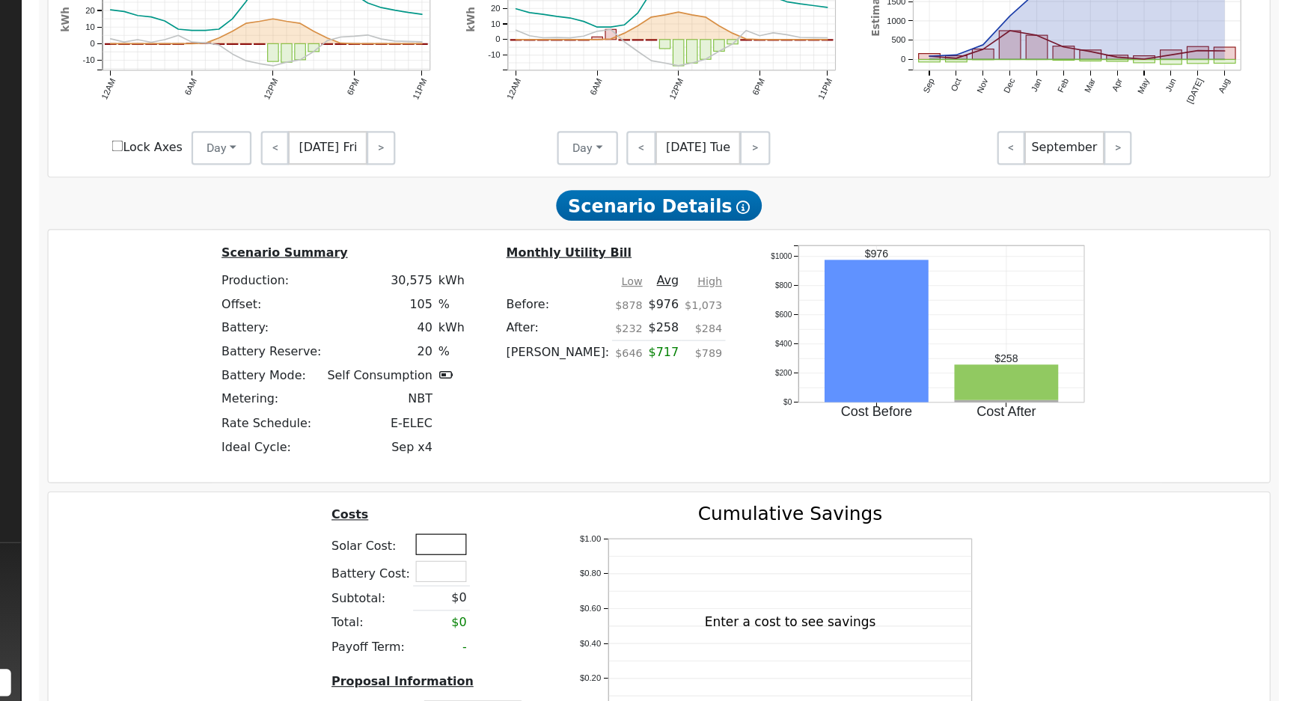
click at [523, 566] on input "text" at bounding box center [539, 561] width 45 height 19
click at [409, 556] on div "Costs Solar Cost: 99800 Battery Cost: Subtotal: $0 Total: $0 Payoff Term: - Pro…" at bounding box center [732, 653] width 1091 height 253
type input "$99,800"
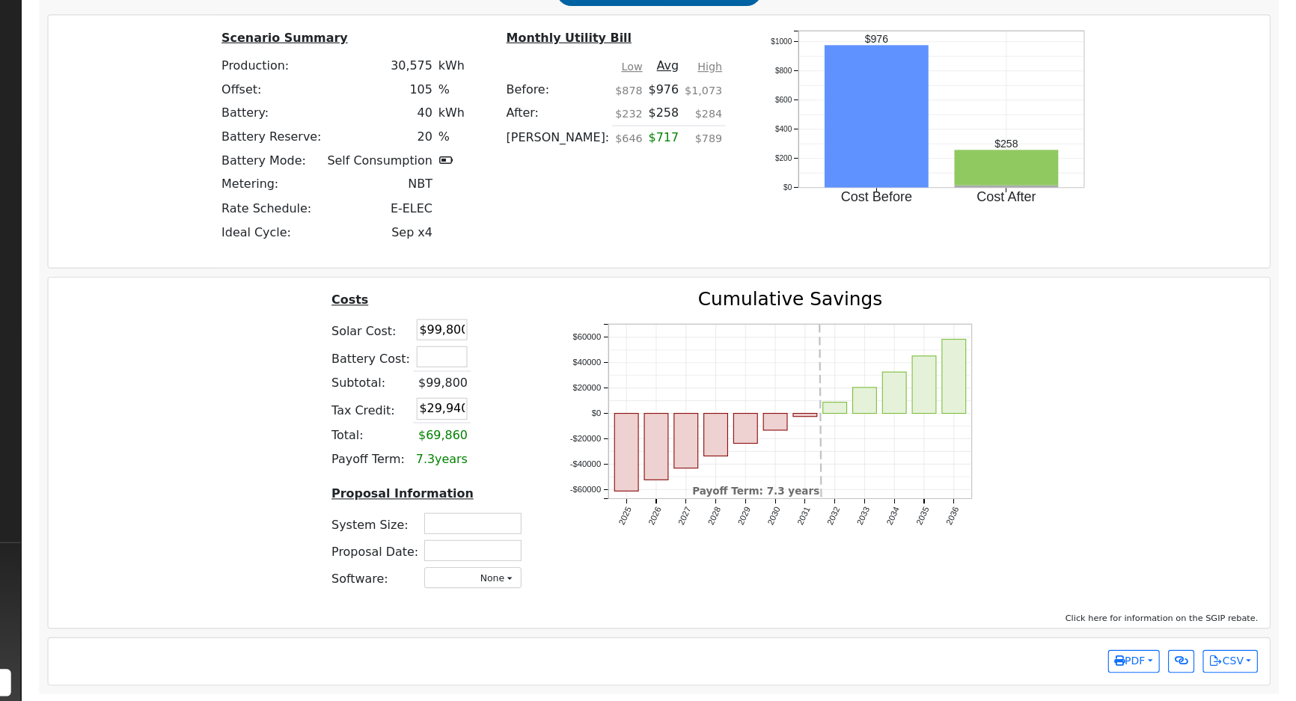
scroll to position [1102, 0]
click at [590, 546] on input "text" at bounding box center [568, 543] width 86 height 19
type input "22.36"
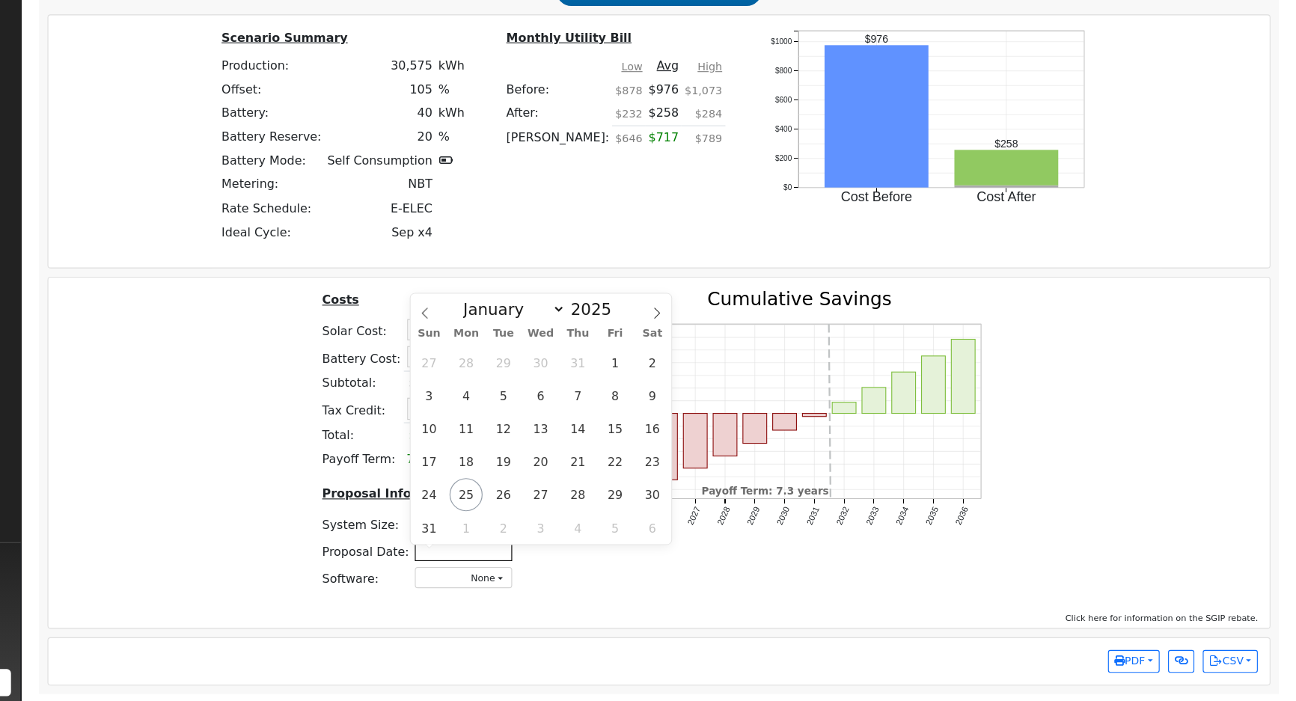
click at [575, 561] on input "text" at bounding box center [559, 567] width 86 height 19
click at [555, 512] on span "25" at bounding box center [561, 517] width 29 height 29
type input "[DATE]"
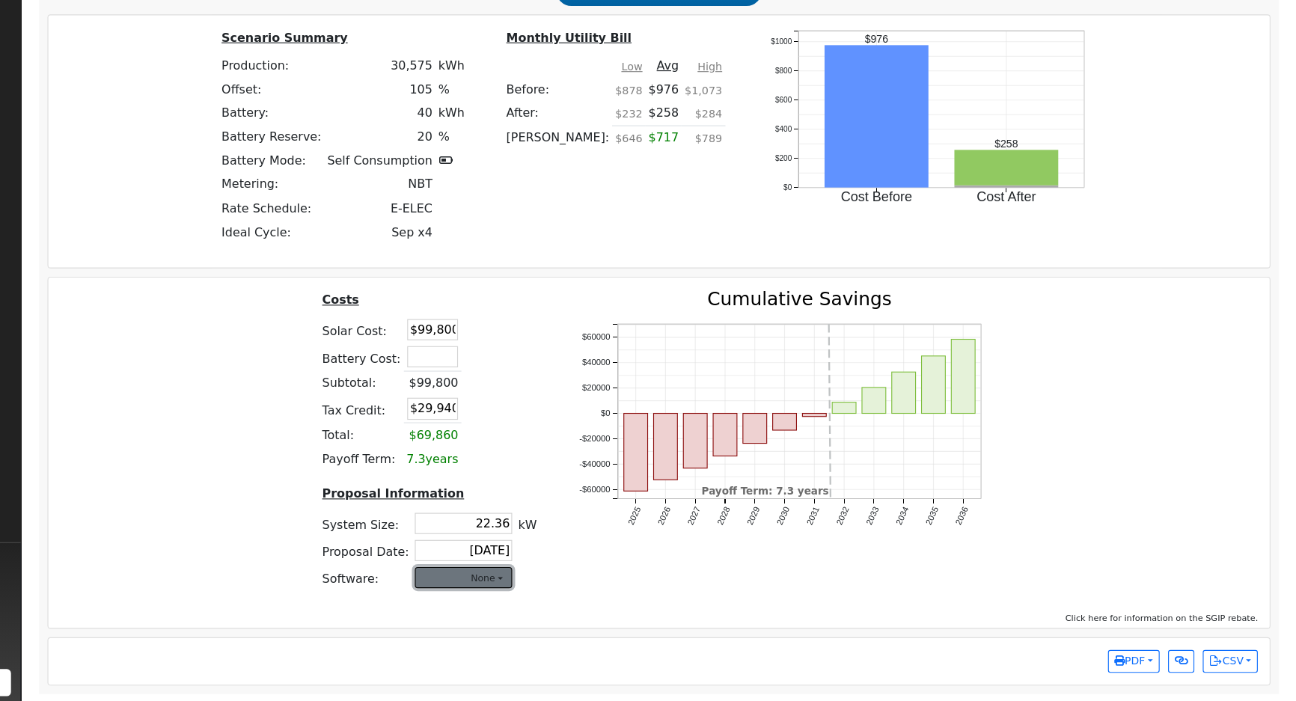
click at [567, 599] on button "None" at bounding box center [559, 590] width 86 height 19
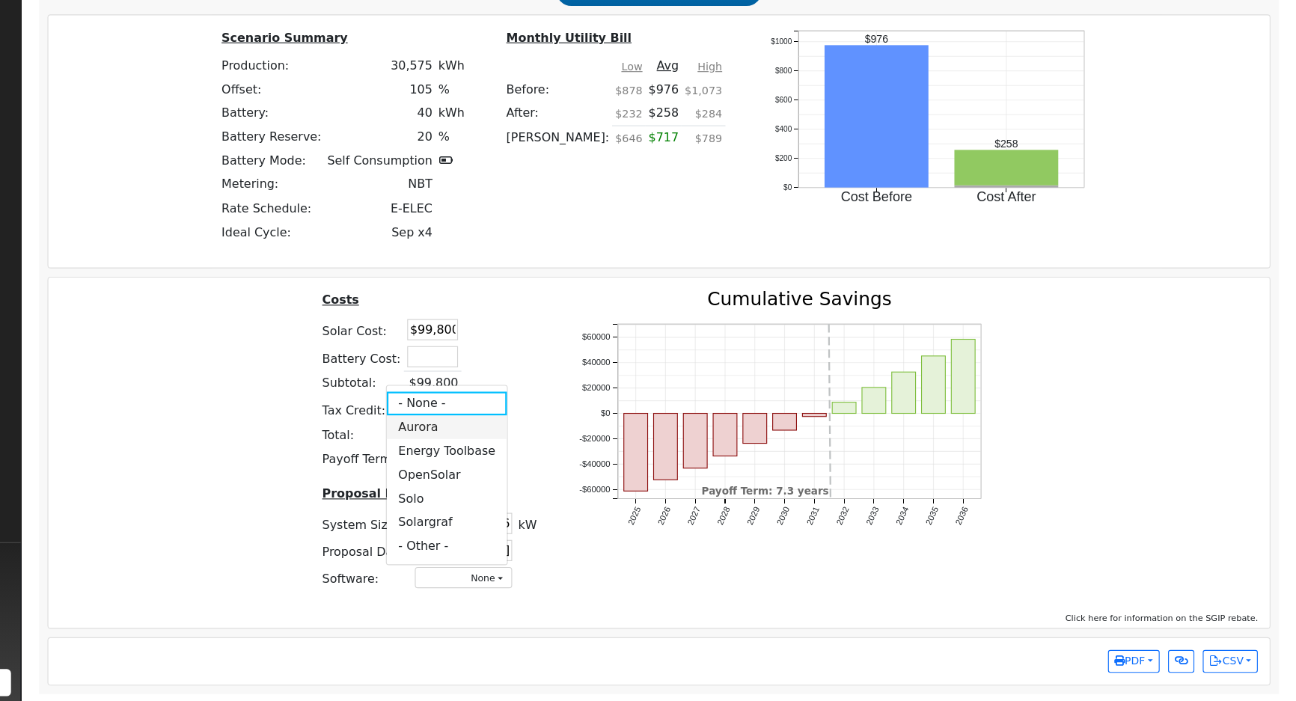
click at [530, 461] on link "Aurora" at bounding box center [544, 458] width 107 height 21
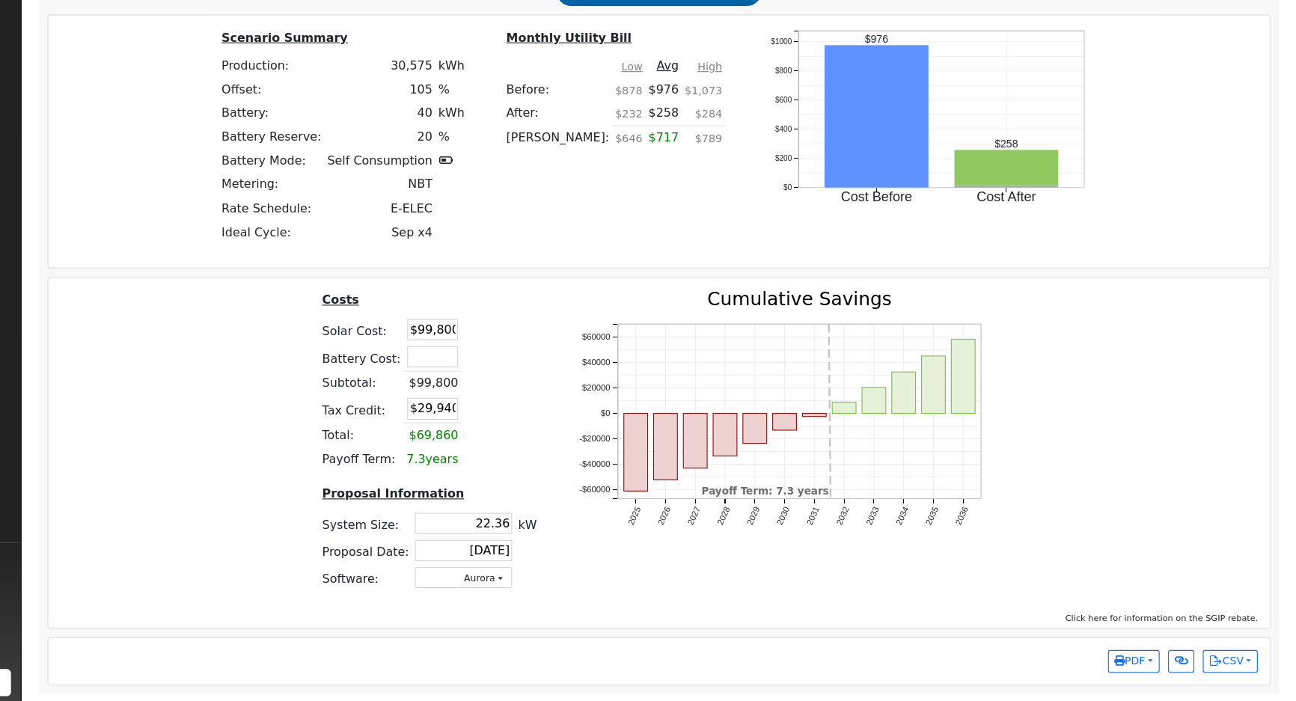
click at [1164, 450] on div "Costs Solar Cost: $99,800 Battery Cost: Subtotal: $99,800 Tax Credit: $29,940 T…" at bounding box center [732, 475] width 1091 height 277
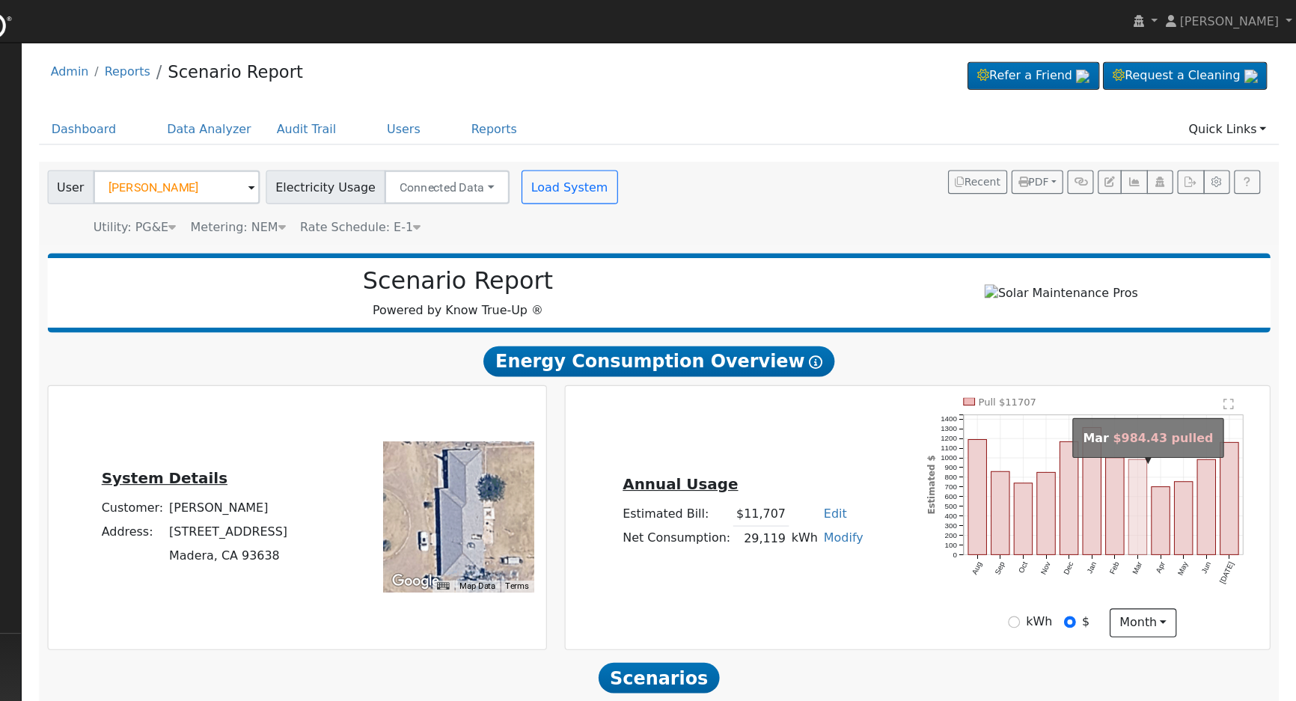
scroll to position [0, 0]
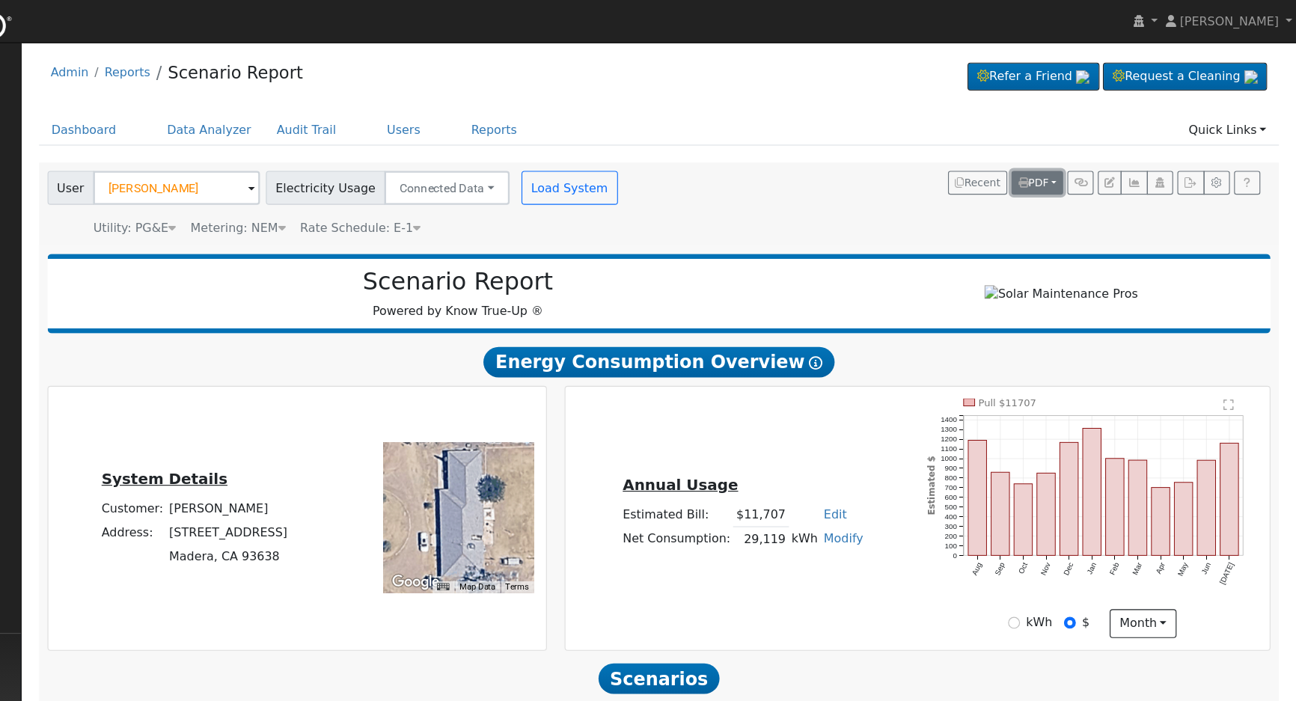
click at [1079, 162] on button "PDF" at bounding box center [1067, 161] width 46 height 21
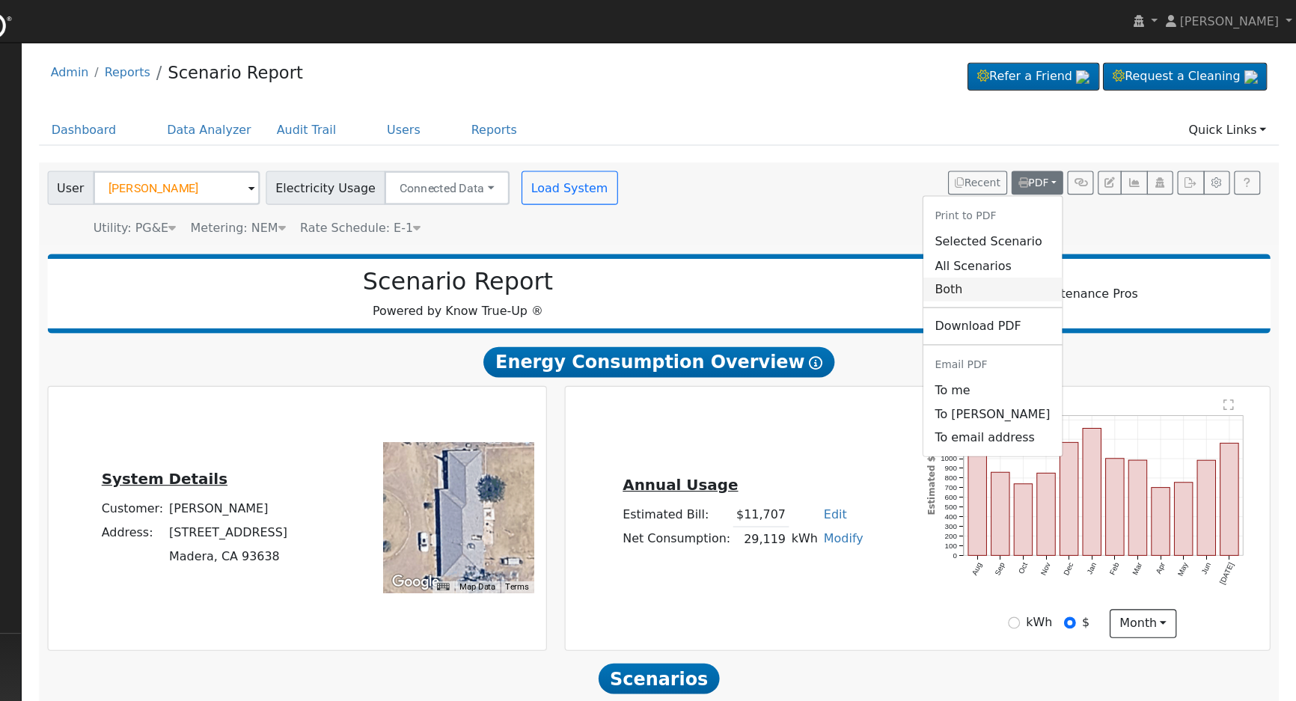
click at [1028, 254] on link "Both" at bounding box center [1026, 255] width 123 height 21
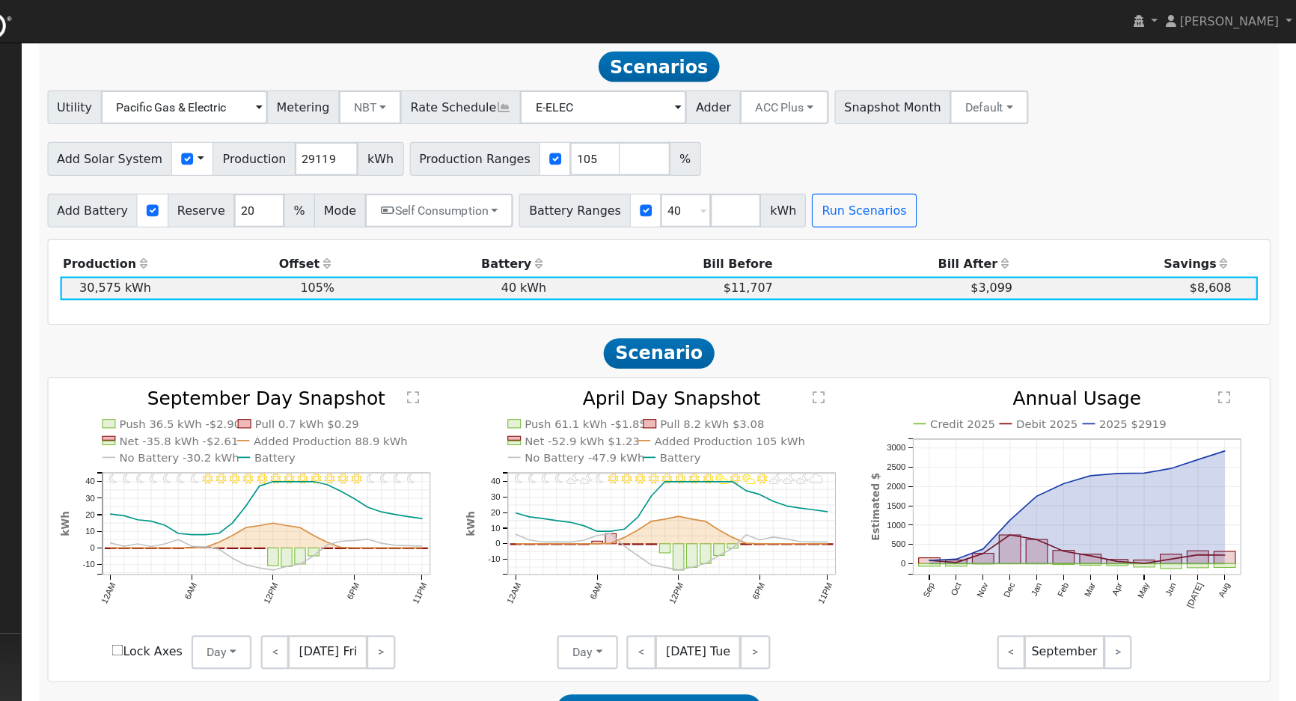
scroll to position [300, 0]
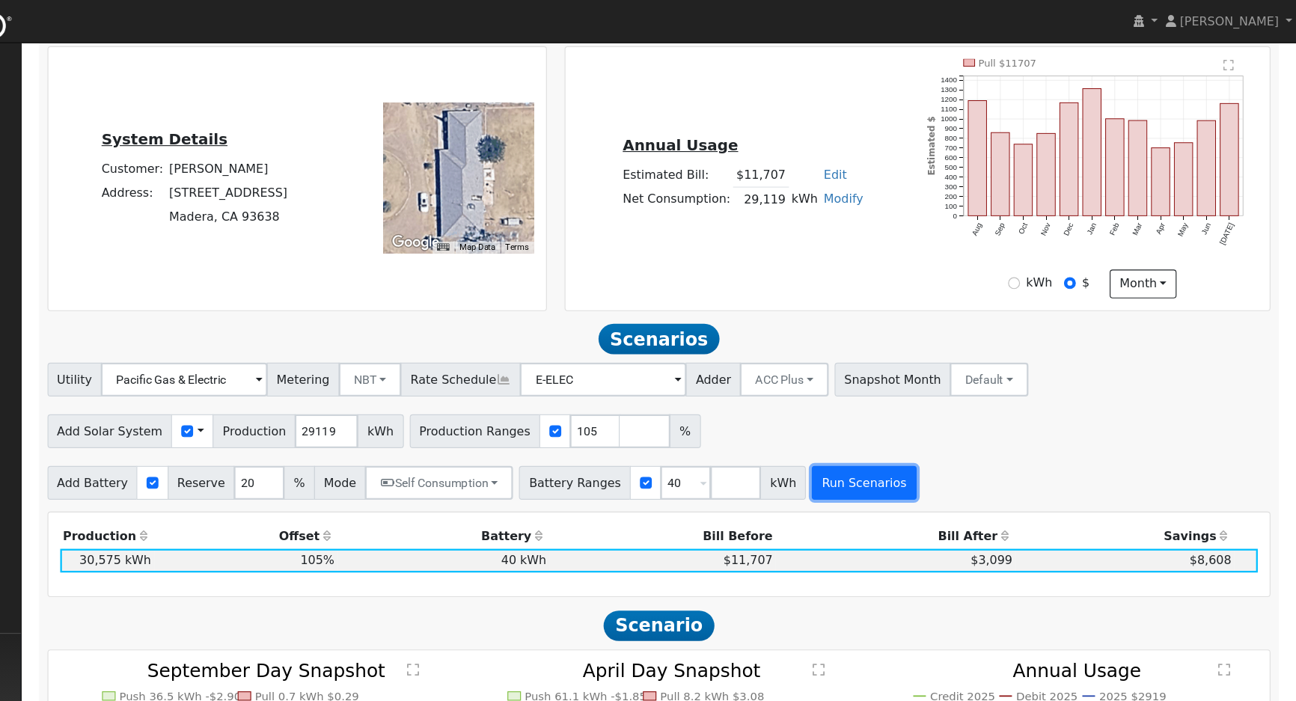
click at [881, 430] on button "Run Scenarios" at bounding box center [913, 427] width 92 height 30
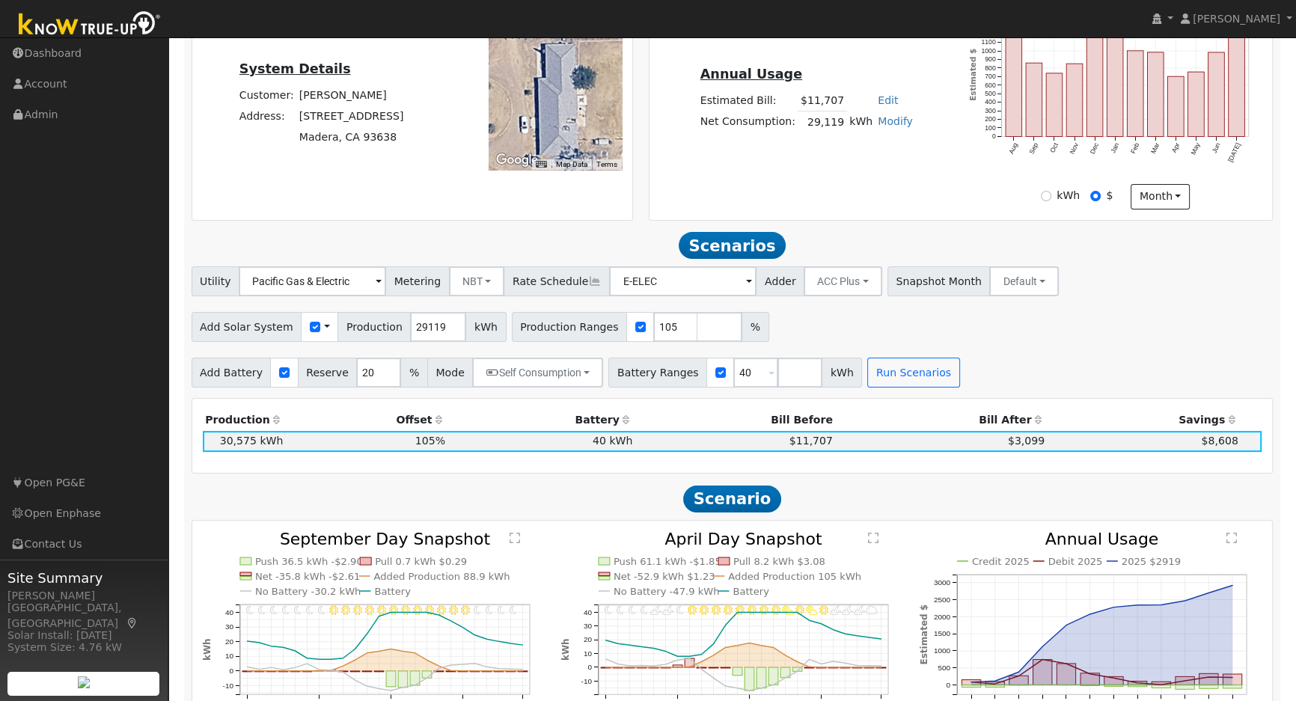
scroll to position [354, 0]
click at [882, 380] on button "Run Scenarios" at bounding box center [913, 373] width 92 height 30
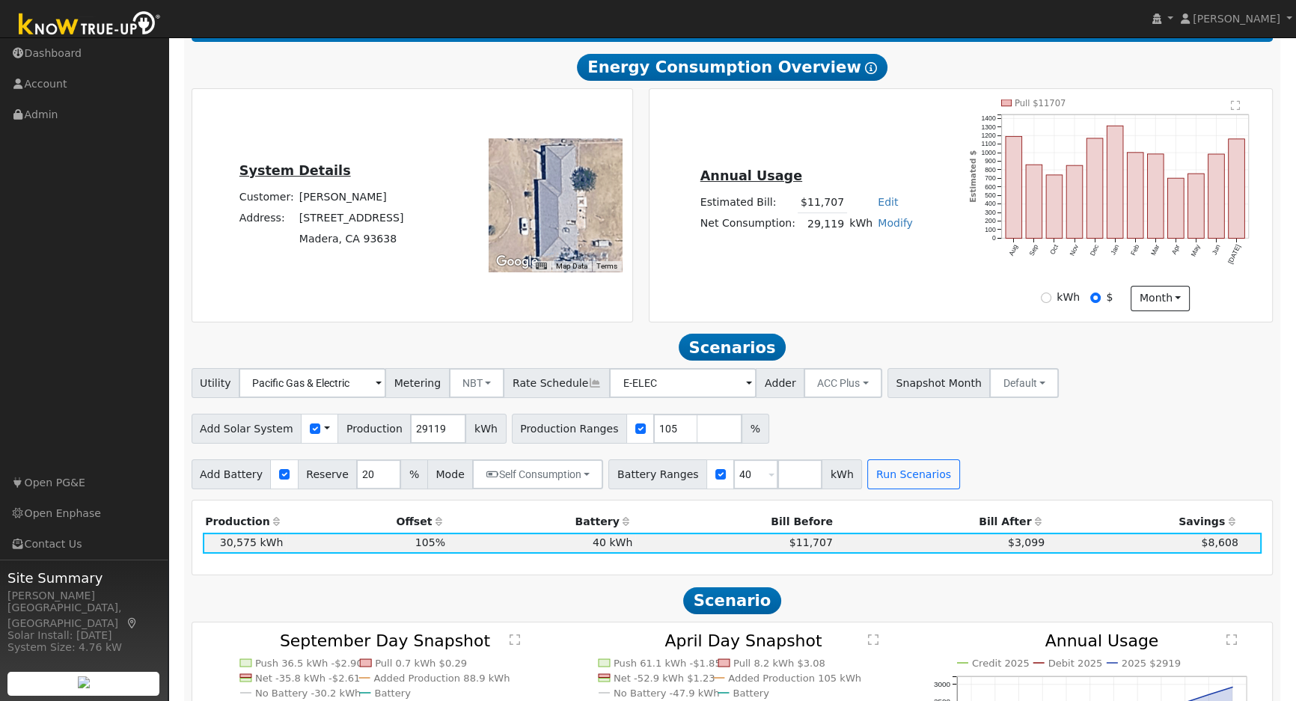
scroll to position [274, 0]
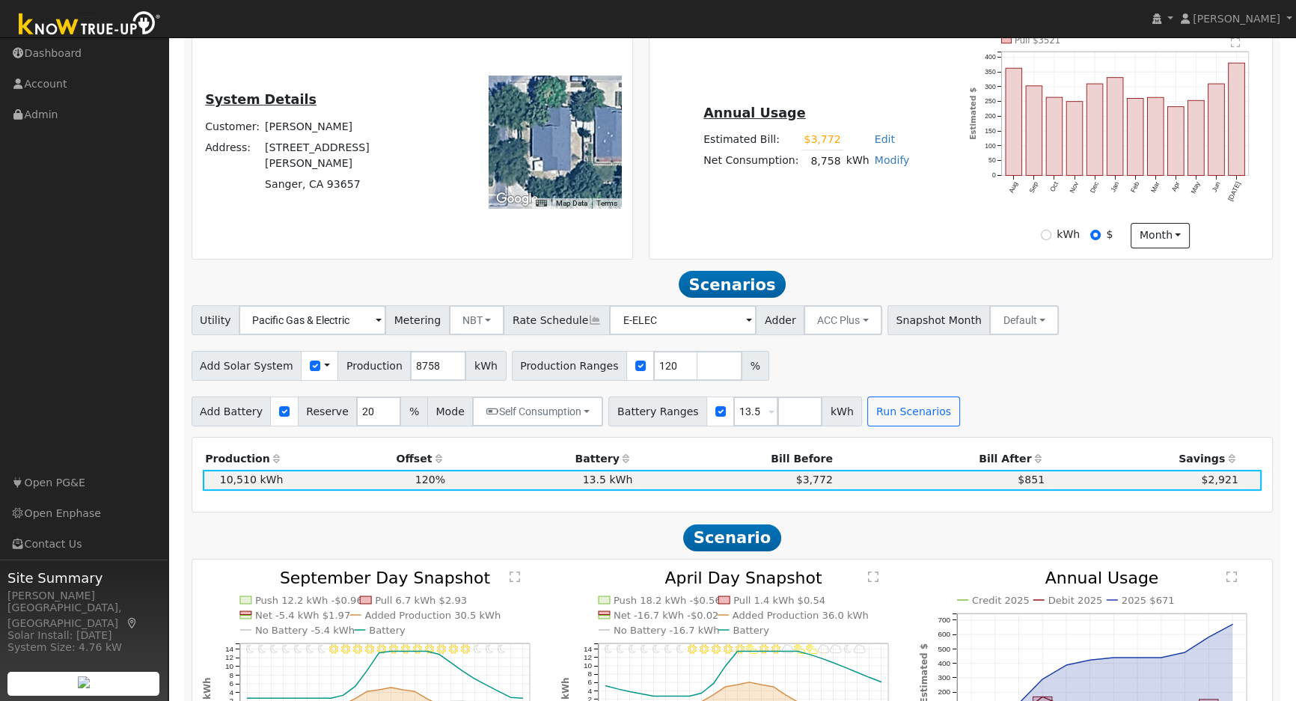
scroll to position [340, 0]
